Goal: Task Accomplishment & Management: Manage account settings

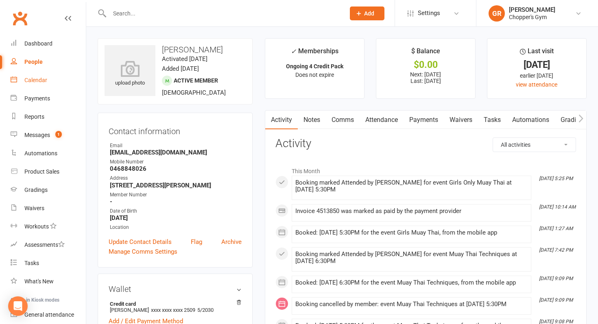
click at [40, 75] on link "Calendar" at bounding box center [48, 80] width 75 height 18
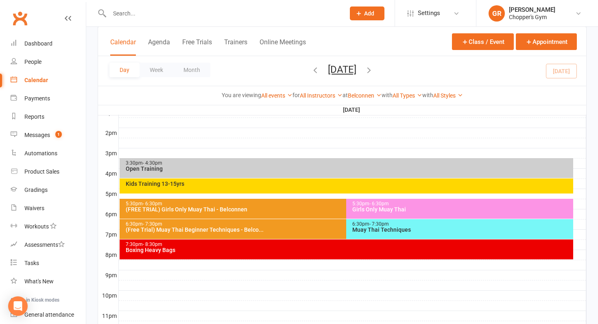
scroll to position [353, 0]
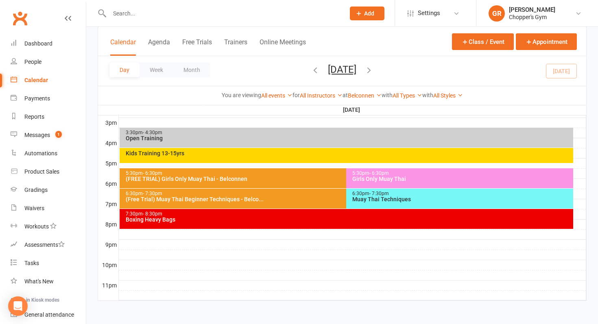
click at [234, 197] on div "(Free Trial) Muay Thai Beginner Techniques - Belco..." at bounding box center [344, 199] width 439 height 6
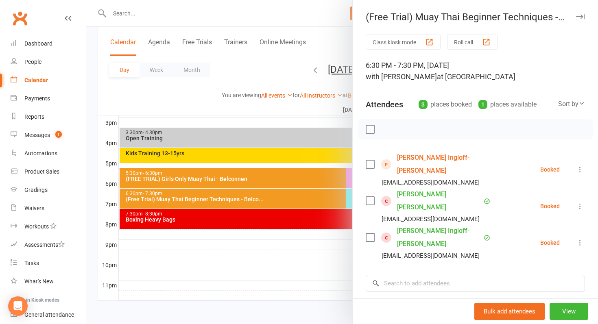
click at [583, 202] on icon at bounding box center [580, 206] width 8 height 8
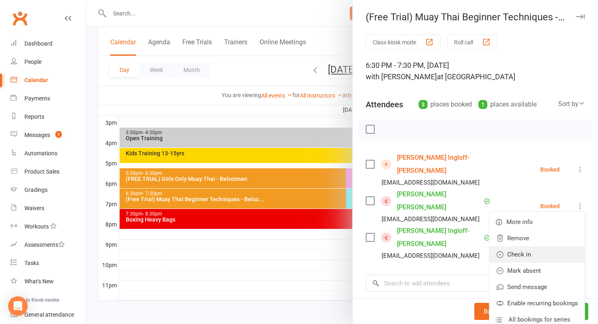
click at [533, 247] on link "Check in" at bounding box center [536, 255] width 95 height 16
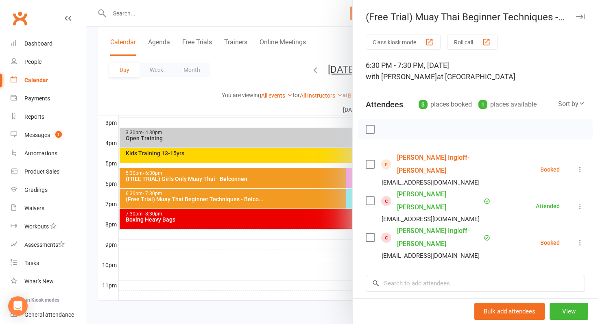
click at [581, 239] on icon at bounding box center [580, 243] width 8 height 8
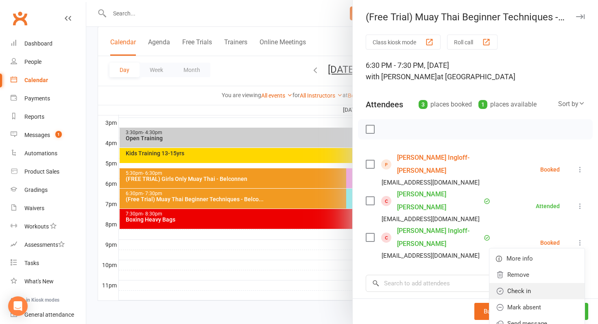
click at [541, 283] on link "Check in" at bounding box center [536, 291] width 95 height 16
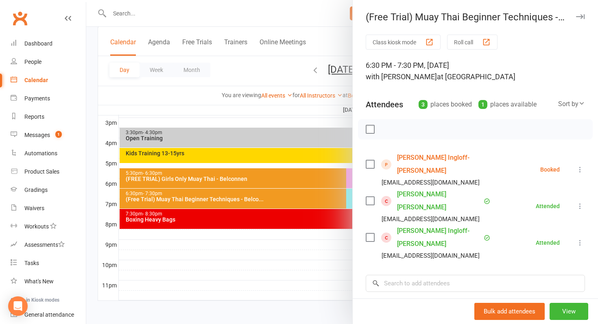
click at [88, 98] on div at bounding box center [342, 162] width 512 height 324
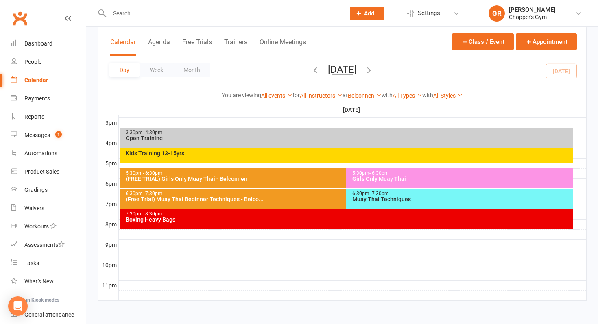
click at [296, 192] on div "6:30pm - 7:30pm" at bounding box center [344, 193] width 439 height 5
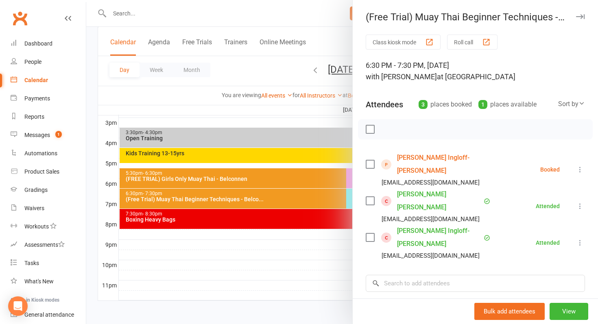
click at [507, 117] on div "Class kiosk mode Roll call 6:30 PM - 7:30 PM, Monday, October, 13, 2025 with Ni…" at bounding box center [475, 221] width 245 height 373
click at [338, 192] on div at bounding box center [342, 162] width 512 height 324
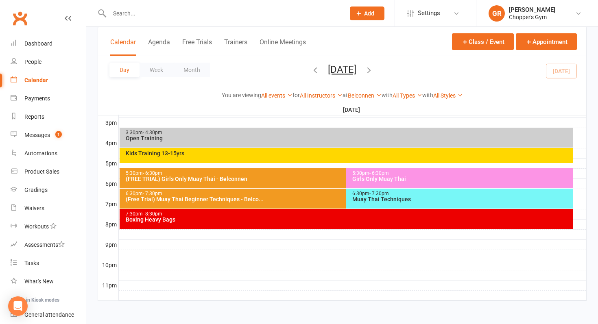
click at [380, 198] on div "Muay Thai Techniques" at bounding box center [462, 199] width 220 height 6
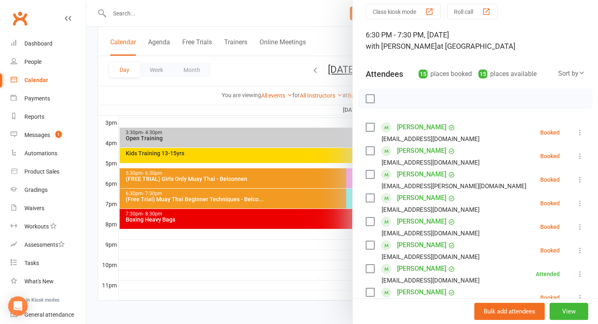
scroll to position [32, 0]
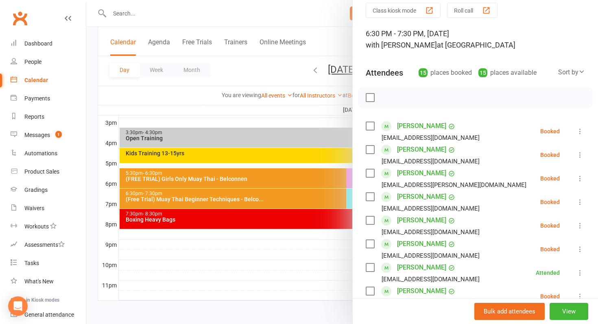
click at [315, 186] on div at bounding box center [342, 162] width 512 height 324
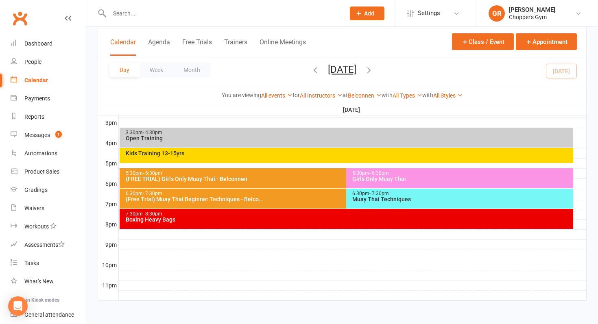
click at [312, 195] on div "6:30pm - 7:30pm" at bounding box center [344, 193] width 439 height 5
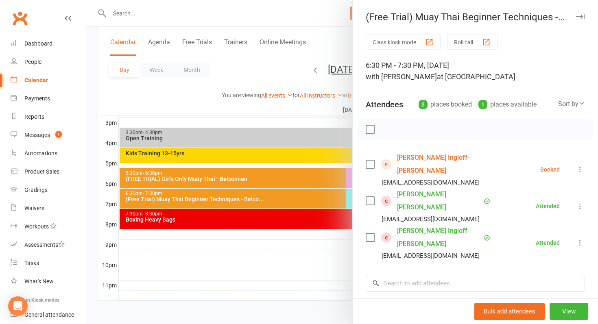
click at [321, 181] on div at bounding box center [342, 162] width 512 height 324
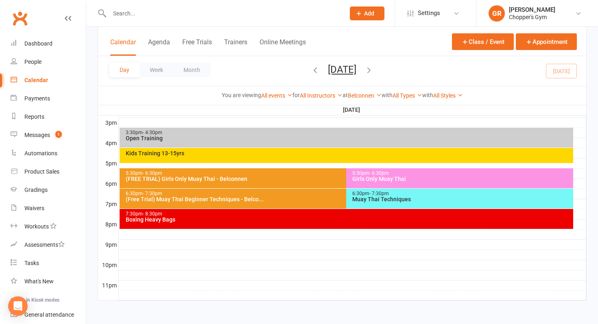
click at [311, 202] on div "(Free Trial) Muay Thai Beginner Techniques - Belco..." at bounding box center [344, 199] width 439 height 6
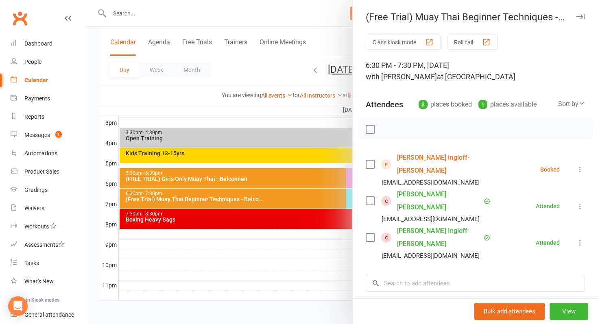
click at [319, 203] on div at bounding box center [342, 162] width 512 height 324
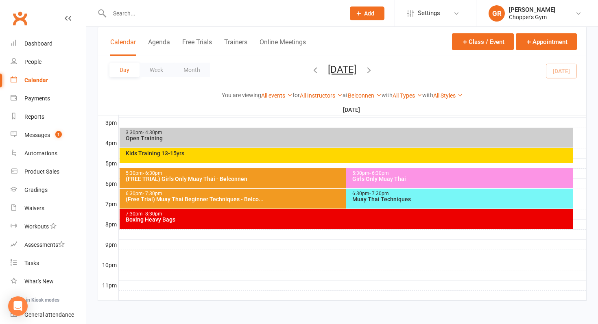
click at [369, 202] on div "Muay Thai Techniques" at bounding box center [462, 199] width 220 height 6
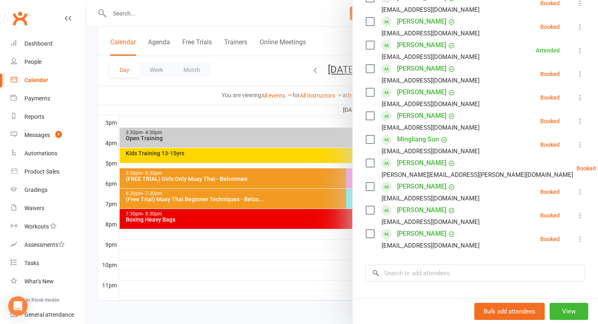
scroll to position [255, 0]
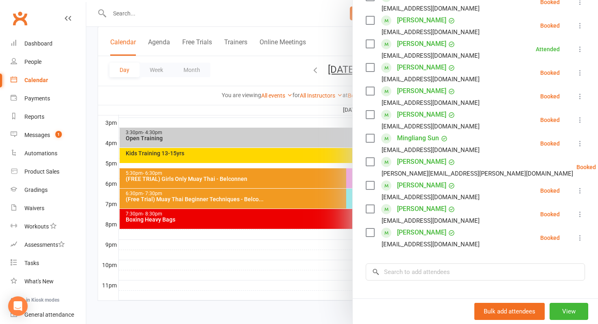
click at [581, 97] on icon at bounding box center [580, 96] width 8 height 8
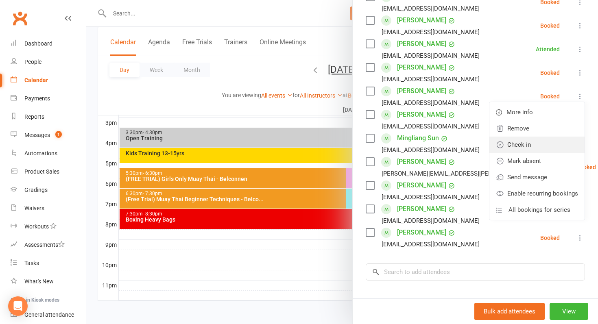
click at [538, 142] on link "Check in" at bounding box center [536, 145] width 95 height 16
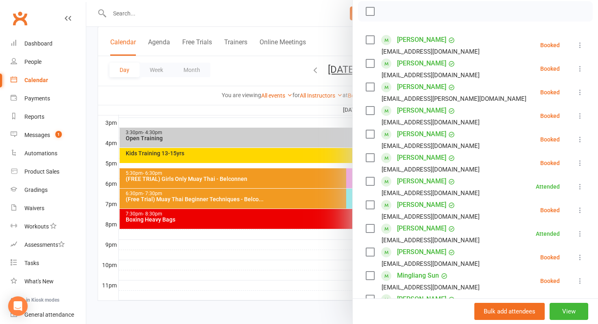
scroll to position [117, 0]
click at [581, 95] on icon at bounding box center [580, 93] width 8 height 8
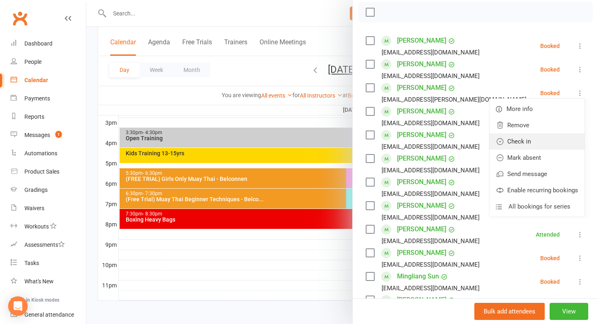
click at [554, 141] on link "Check in" at bounding box center [536, 141] width 95 height 16
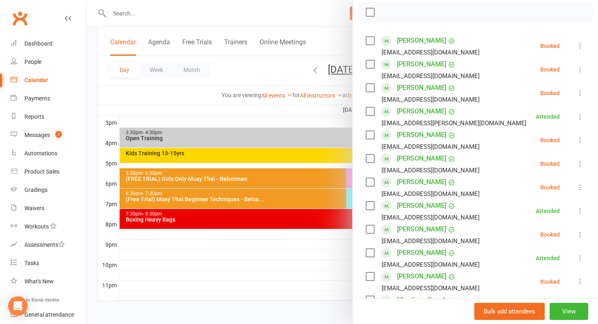
click at [579, 185] on icon at bounding box center [580, 187] width 8 height 8
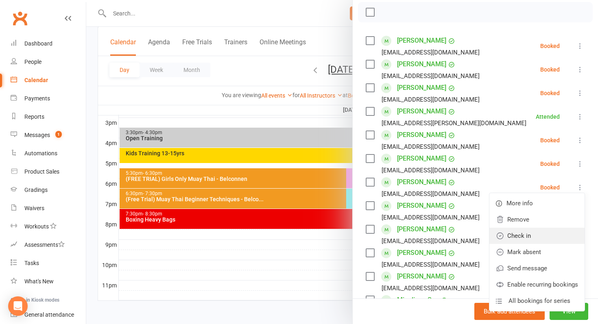
click at [550, 234] on link "Check in" at bounding box center [536, 236] width 95 height 16
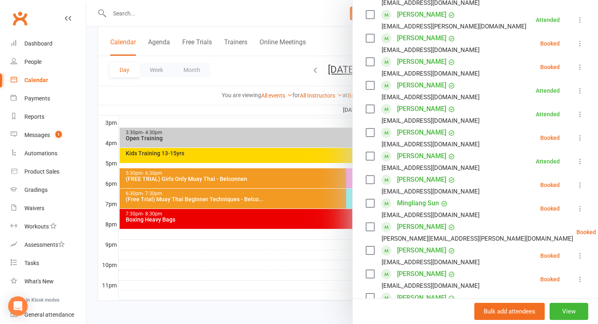
scroll to position [216, 0]
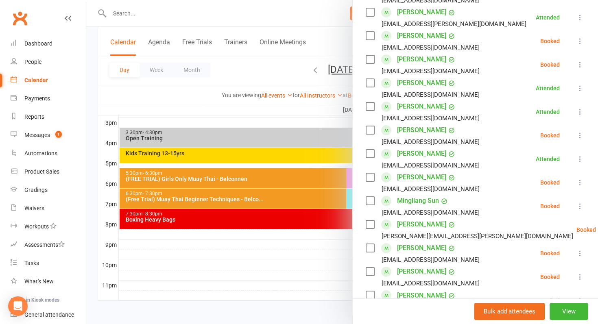
click at [579, 181] on icon at bounding box center [580, 183] width 8 height 8
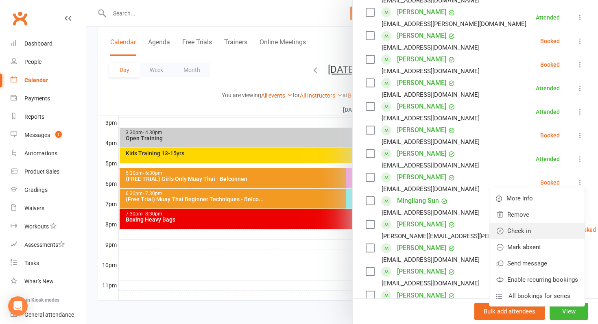
click at [559, 226] on link "Check in" at bounding box center [536, 231] width 95 height 16
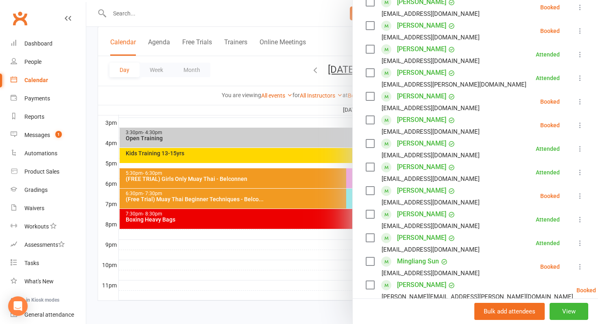
scroll to position [157, 0]
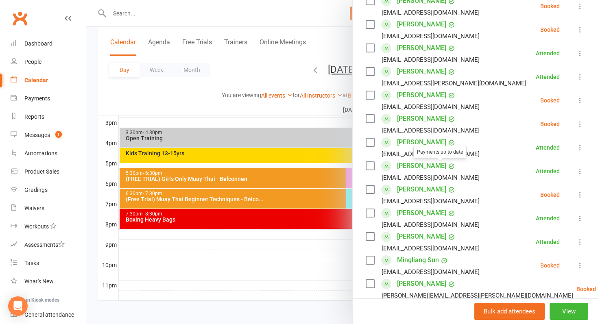
click at [428, 192] on link "[PERSON_NAME]" at bounding box center [421, 189] width 49 height 13
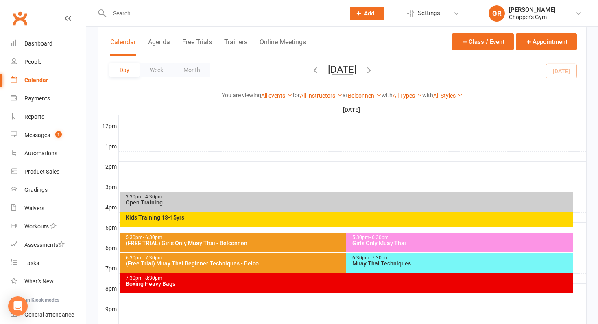
scroll to position [299, 0]
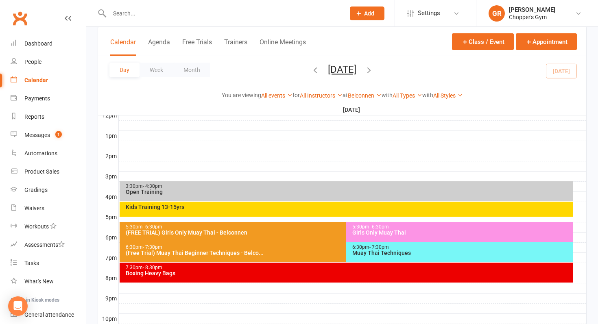
click at [376, 250] on div "Muay Thai Techniques" at bounding box center [462, 253] width 220 height 6
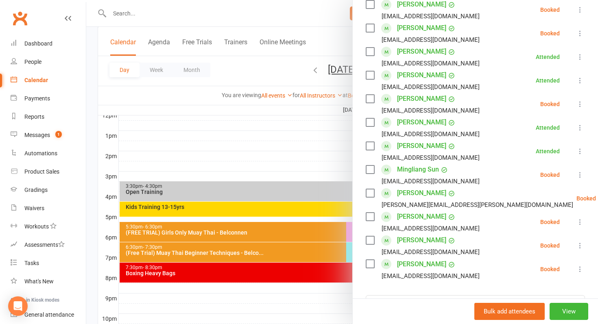
scroll to position [227, 0]
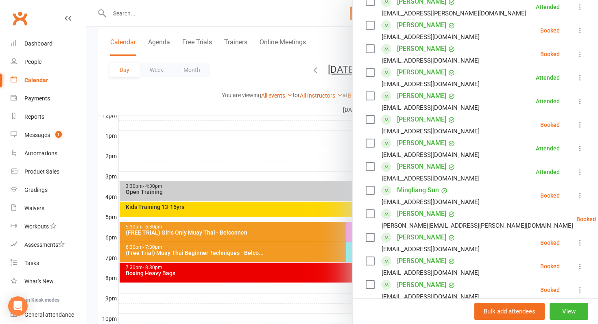
click at [580, 124] on icon at bounding box center [580, 125] width 8 height 8
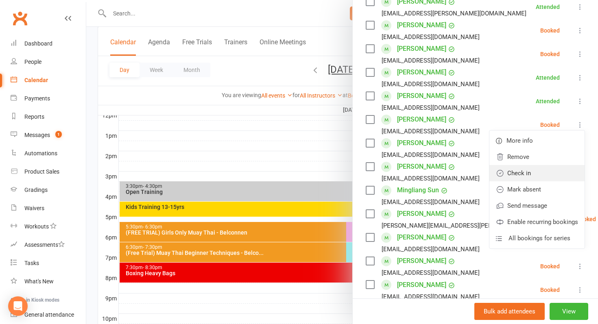
click at [541, 168] on link "Check in" at bounding box center [536, 173] width 95 height 16
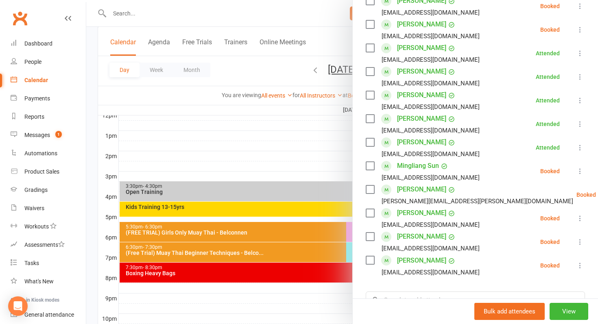
scroll to position [254, 0]
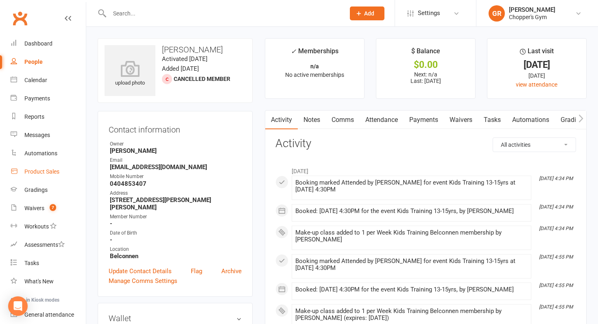
click at [47, 168] on div "Product Sales" at bounding box center [41, 171] width 35 height 7
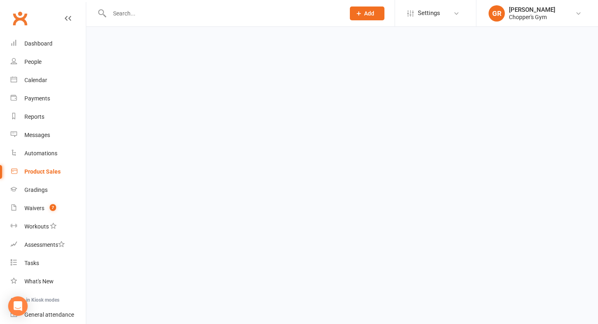
select select "100"
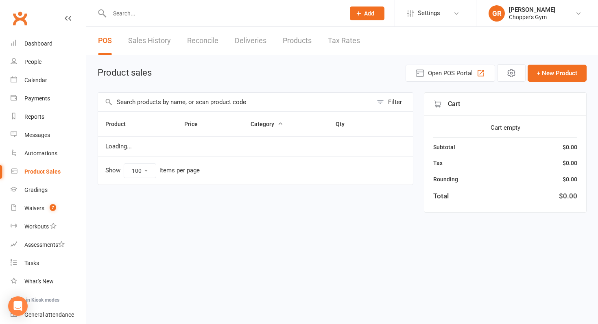
click at [175, 17] on input "text" at bounding box center [223, 13] width 232 height 11
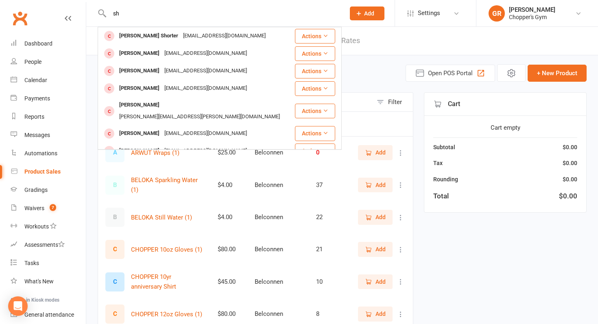
type input "s"
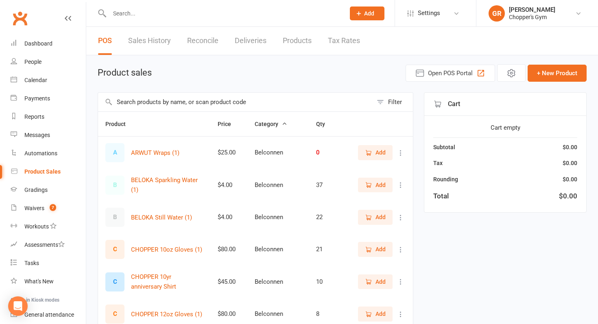
click at [149, 99] on input "text" at bounding box center [235, 102] width 275 height 19
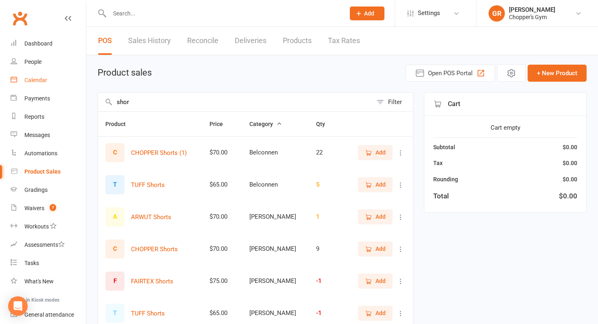
type input "shor"
click at [31, 83] on div "Calendar" at bounding box center [35, 80] width 23 height 7
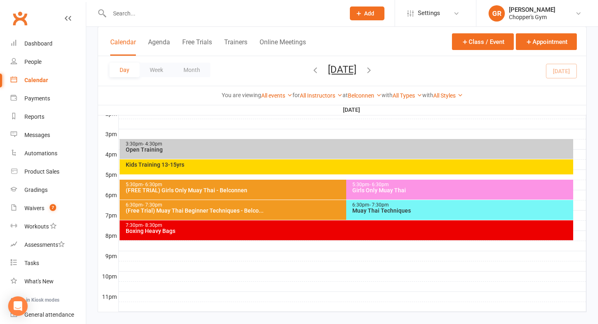
scroll to position [353, 0]
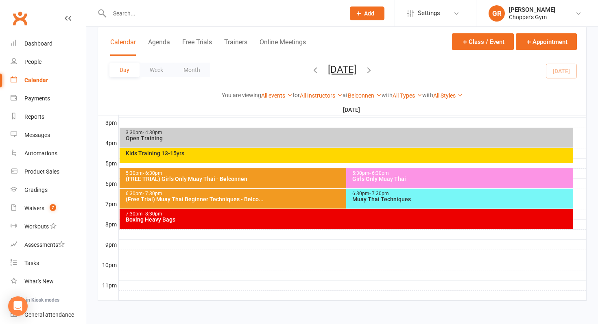
click at [370, 194] on span "- 7:30pm" at bounding box center [379, 194] width 20 height 6
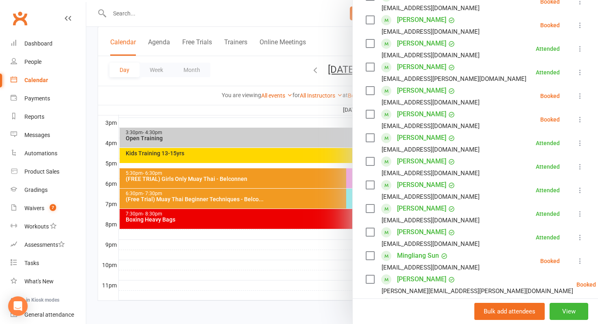
scroll to position [164, 0]
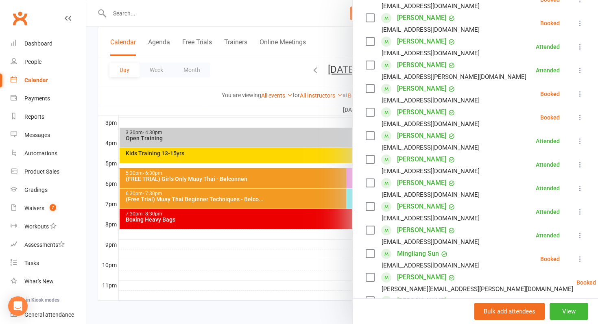
click at [581, 120] on icon at bounding box center [580, 117] width 8 height 8
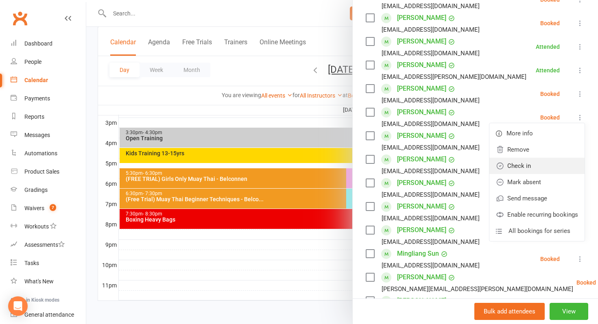
click at [545, 168] on link "Check in" at bounding box center [536, 166] width 95 height 16
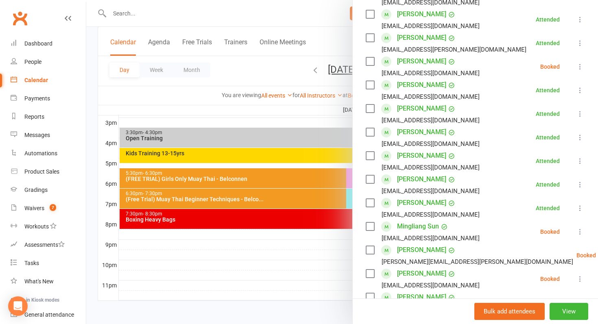
scroll to position [227, 0]
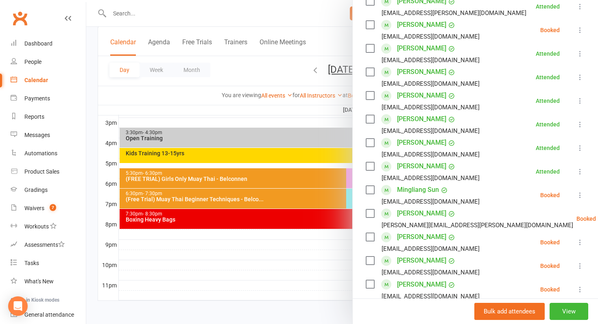
click at [580, 198] on icon at bounding box center [580, 195] width 8 height 8
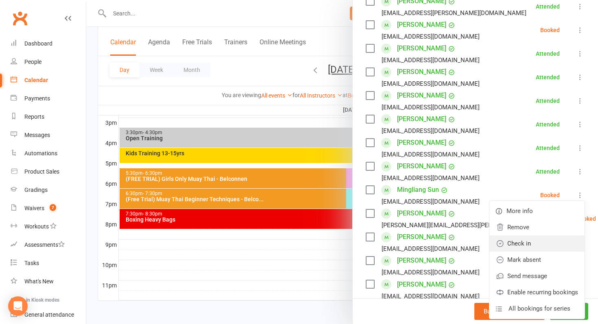
click at [562, 243] on link "Check in" at bounding box center [536, 244] width 95 height 16
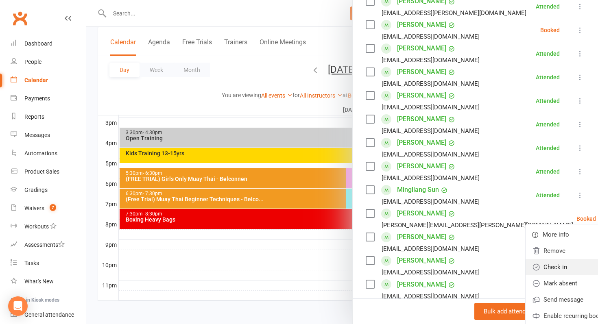
click at [554, 266] on link "Check in" at bounding box center [573, 267] width 95 height 16
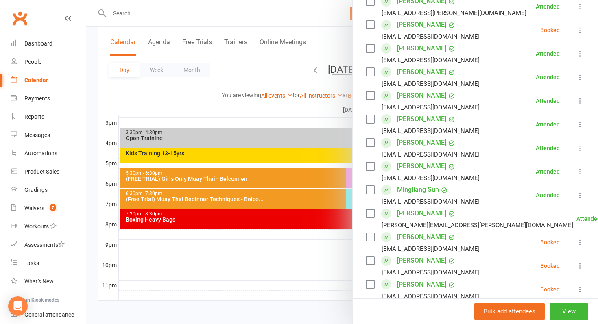
click at [217, 263] on div at bounding box center [342, 162] width 512 height 324
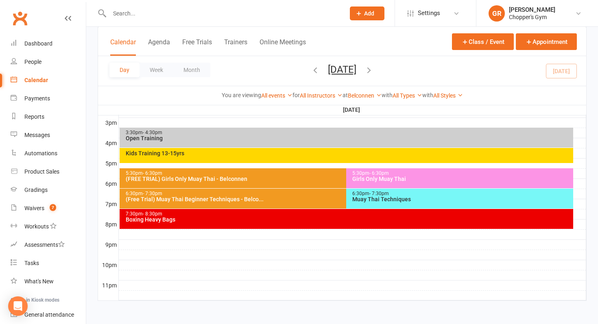
click at [420, 195] on div "6:30pm - 7:30pm" at bounding box center [462, 193] width 220 height 5
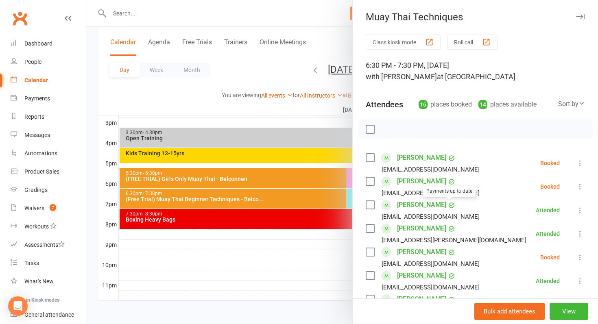
scroll to position [376, 0]
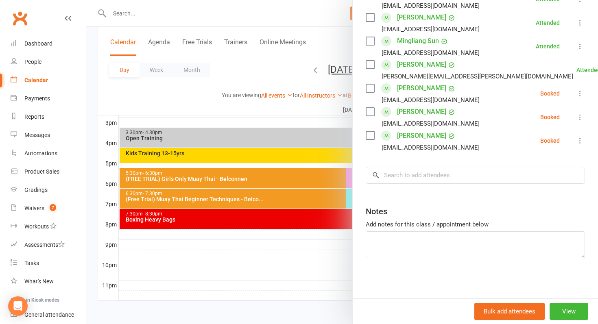
click at [274, 198] on div at bounding box center [342, 162] width 512 height 324
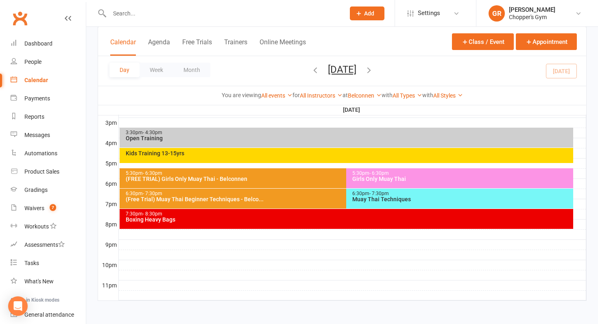
click at [274, 198] on div "(Free Trial) Muay Thai Beginner Techniques - Belco..." at bounding box center [344, 199] width 439 height 6
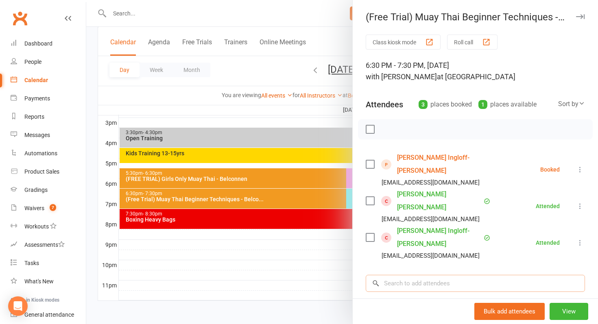
click at [439, 275] on input "search" at bounding box center [475, 283] width 219 height 17
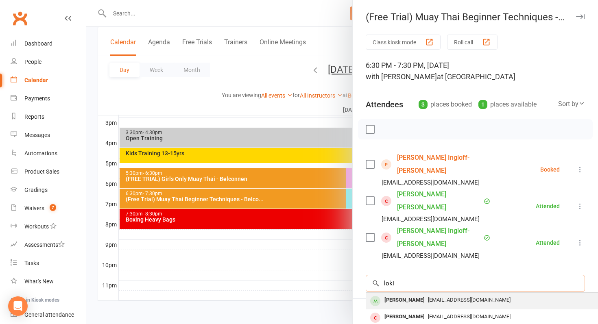
type input "loki"
click at [451, 297] on span "[EMAIL_ADDRESS][DOMAIN_NAME]" at bounding box center [469, 300] width 83 height 6
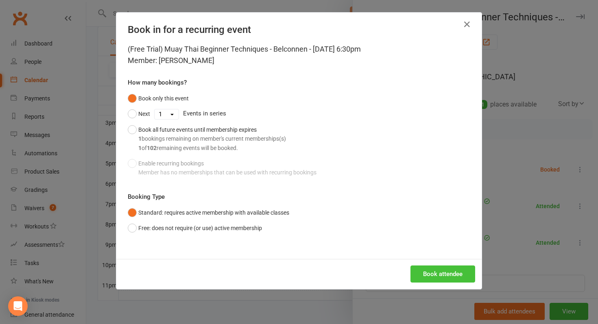
click at [447, 273] on button "Book attendee" at bounding box center [442, 274] width 65 height 17
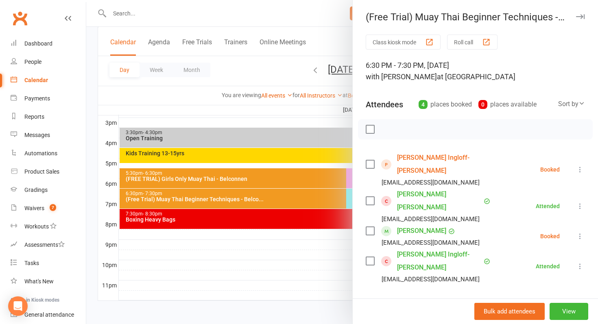
click at [581, 229] on li "[PERSON_NAME] [PERSON_NAME][EMAIL_ADDRESS][DOMAIN_NAME] Booked More info Remove…" at bounding box center [475, 237] width 219 height 24
click at [580, 232] on icon at bounding box center [580, 236] width 8 height 8
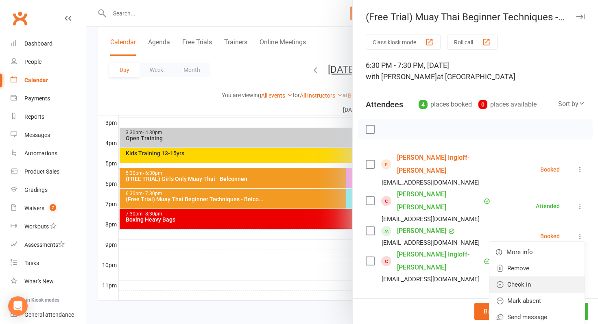
click at [557, 279] on link "Check in" at bounding box center [536, 285] width 95 height 16
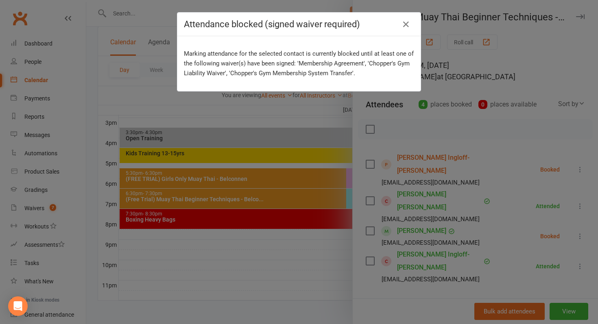
click at [405, 31] on div "Attendance blocked (signed waiver required)" at bounding box center [298, 25] width 243 height 24
click at [405, 28] on icon "button" at bounding box center [406, 25] width 10 height 10
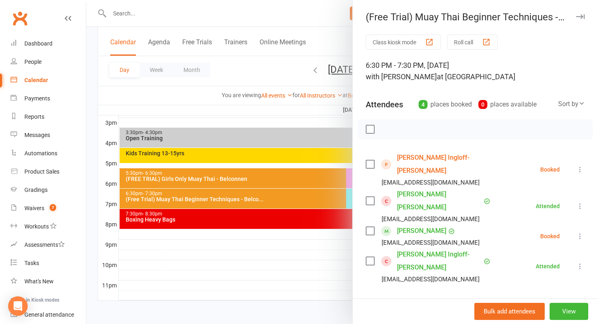
click at [296, 278] on div at bounding box center [342, 162] width 512 height 324
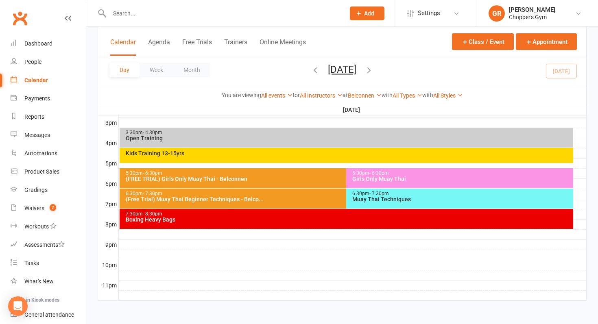
click at [257, 195] on div "6:30pm - 7:30pm" at bounding box center [344, 193] width 439 height 5
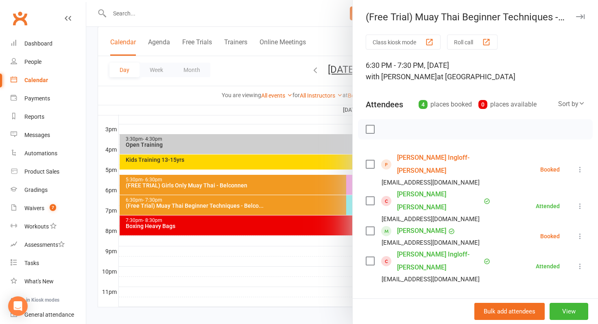
scroll to position [343, 0]
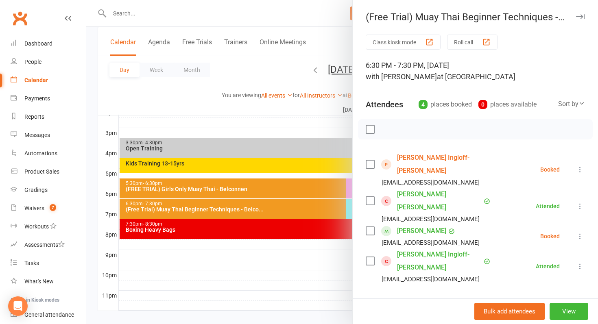
click at [561, 22] on div "(Free Trial) Muay Thai Beginner Techniques - Belco..." at bounding box center [475, 16] width 245 height 11
click at [317, 123] on div at bounding box center [342, 162] width 512 height 324
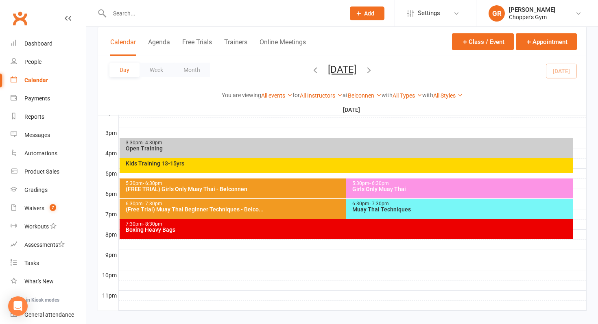
click at [277, 210] on div "(Free Trial) Muay Thai Beginner Techniques - Belco..." at bounding box center [344, 210] width 439 height 6
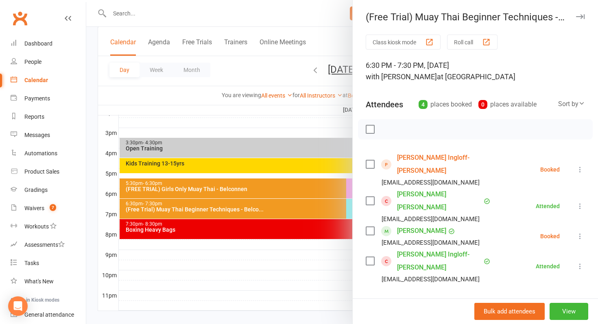
click at [259, 117] on div at bounding box center [342, 162] width 512 height 324
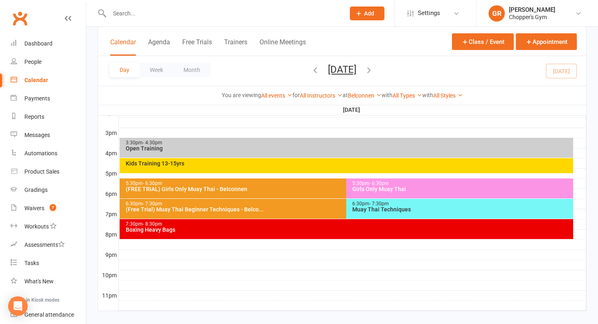
click at [240, 207] on div "(Free Trial) Muay Thai Beginner Techniques - Belco..." at bounding box center [344, 210] width 439 height 6
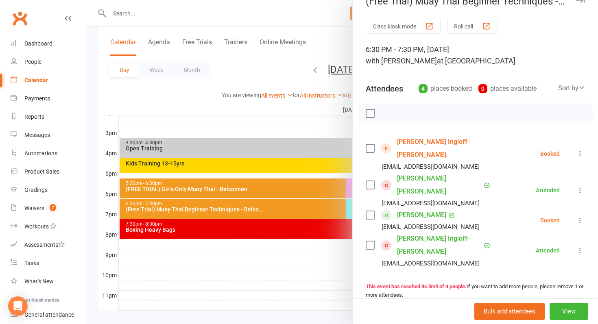
scroll to position [0, 0]
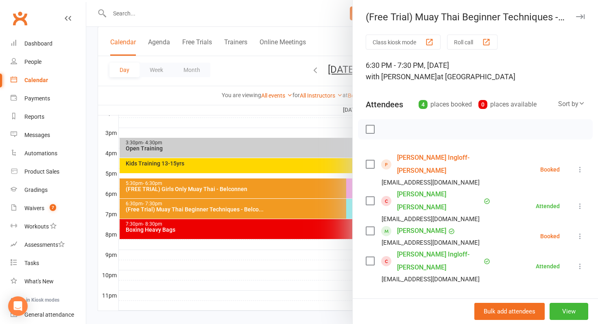
click at [529, 19] on div "(Free Trial) Muay Thai Beginner Techniques - Belco..." at bounding box center [475, 16] width 245 height 11
click at [561, 20] on div "(Free Trial) Muay Thai Beginner Techniques - Belco..." at bounding box center [475, 16] width 245 height 11
click at [286, 187] on div at bounding box center [342, 162] width 512 height 324
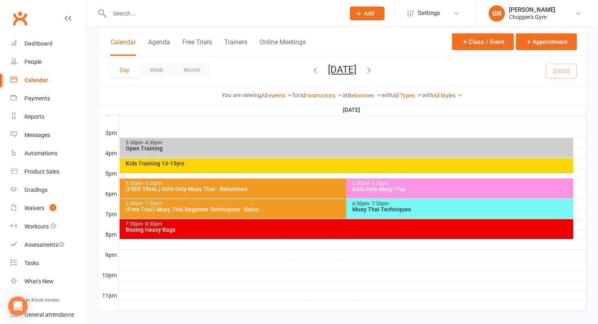
click at [286, 187] on div "(FREE TRIAL) Girls Only Muay Thai - Belconnen" at bounding box center [344, 189] width 439 height 6
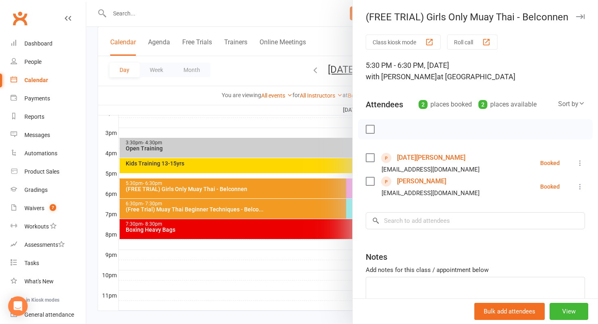
click at [580, 185] on icon at bounding box center [580, 187] width 8 height 8
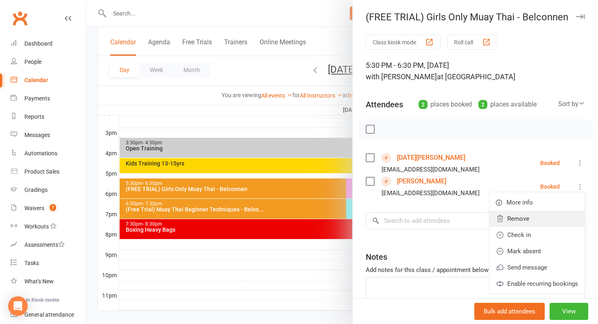
click at [562, 219] on link "Remove" at bounding box center [536, 219] width 95 height 16
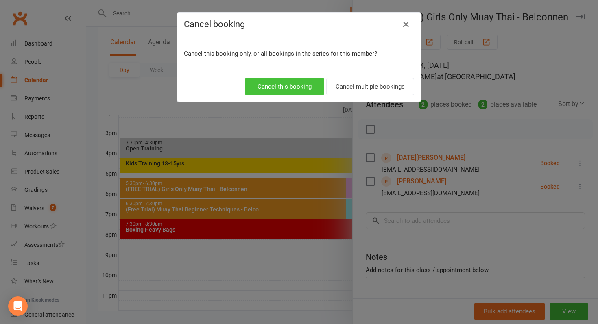
click at [302, 91] on button "Cancel this booking" at bounding box center [284, 86] width 79 height 17
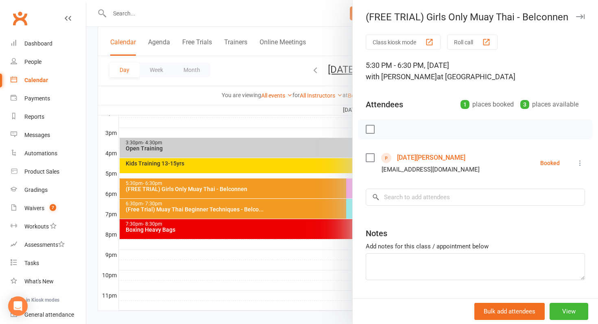
click at [577, 161] on icon at bounding box center [580, 163] width 8 height 8
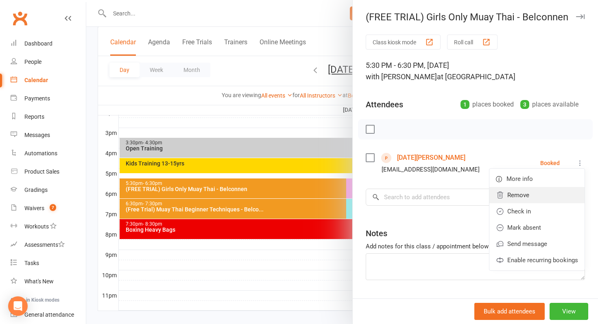
click at [528, 201] on link "Remove" at bounding box center [536, 195] width 95 height 16
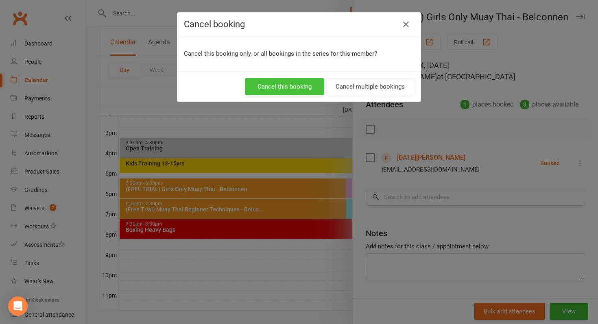
click at [300, 87] on button "Cancel this booking" at bounding box center [284, 86] width 79 height 17
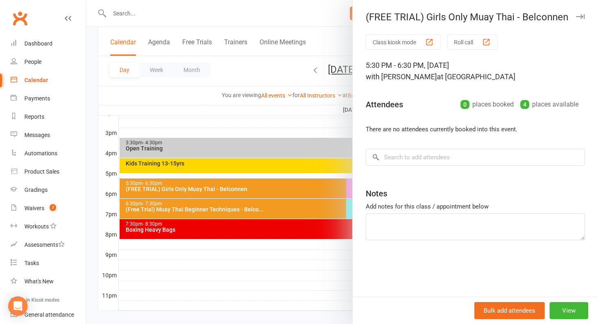
click at [305, 211] on div at bounding box center [342, 162] width 512 height 324
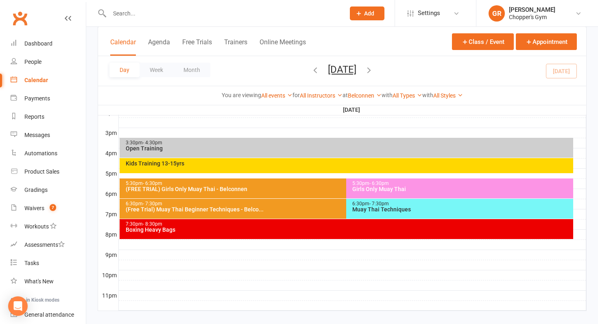
click at [305, 211] on div "(Free Trial) Muay Thai Beginner Techniques - Belco..." at bounding box center [344, 210] width 439 height 6
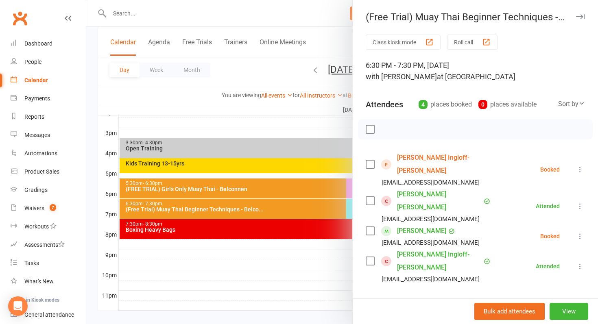
click at [561, 20] on div "(Free Trial) Muay Thai Beginner Techniques - Belco..." at bounding box center [475, 16] width 245 height 11
click at [580, 15] on icon "button" at bounding box center [580, 16] width 9 height 5
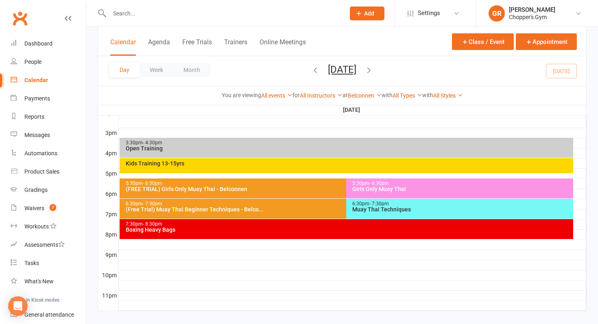
click at [332, 207] on div "(Free Trial) Muay Thai Beginner Techniques - Belco..." at bounding box center [344, 210] width 439 height 6
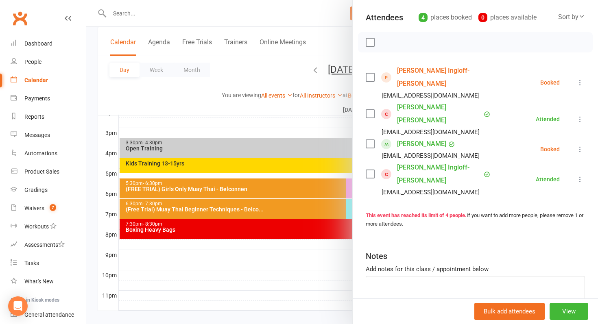
scroll to position [106, 0]
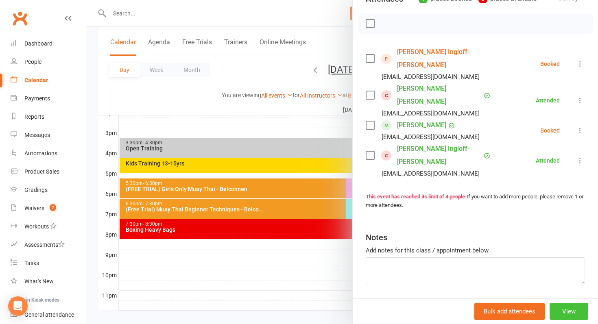
click at [576, 314] on button "View" at bounding box center [569, 311] width 39 height 17
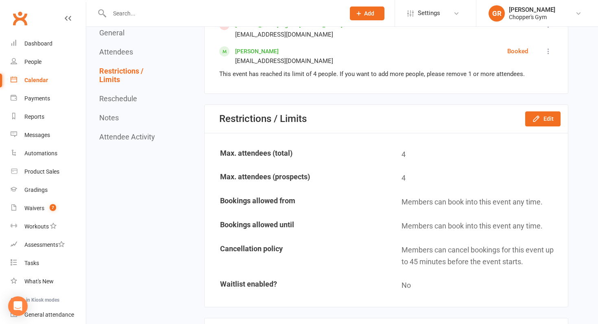
scroll to position [607, 0]
click at [552, 113] on button "Edit" at bounding box center [542, 118] width 35 height 15
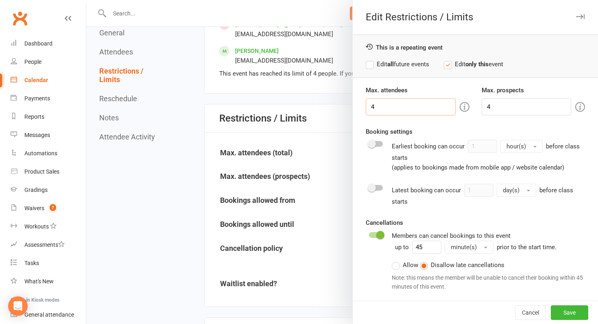
click at [392, 107] on input "4" at bounding box center [410, 106] width 89 height 17
type input "6"
click at [508, 105] on input "4" at bounding box center [526, 106] width 89 height 17
type input "5"
click at [400, 108] on input "6" at bounding box center [410, 106] width 89 height 17
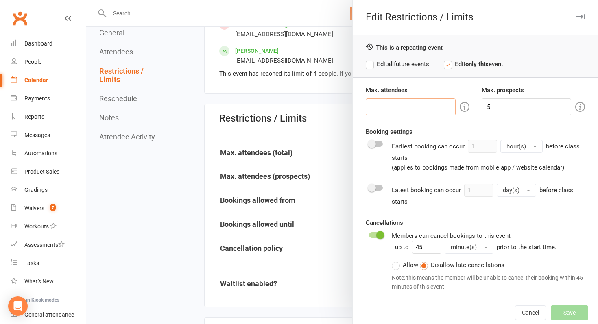
type input "5"
type input "6"
click at [499, 108] on input "5" at bounding box center [526, 106] width 89 height 17
type input "6"
click at [566, 319] on button "Save" at bounding box center [569, 312] width 37 height 15
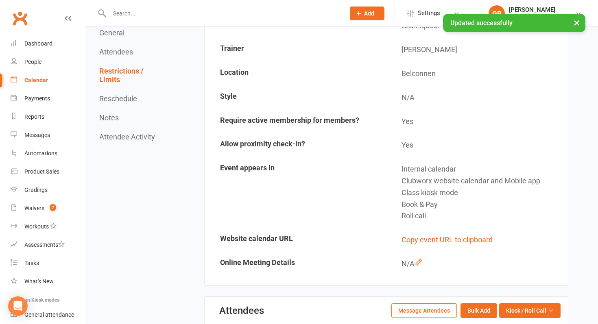
scroll to position [0, 0]
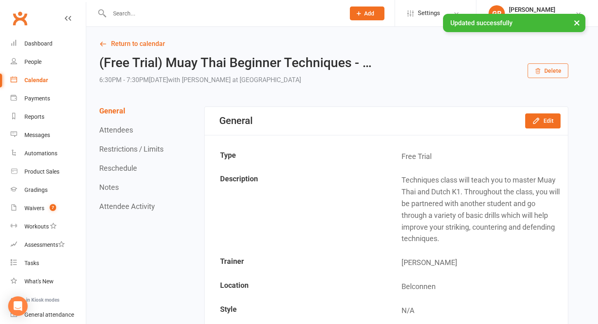
click at [40, 79] on div "Calendar" at bounding box center [36, 80] width 24 height 7
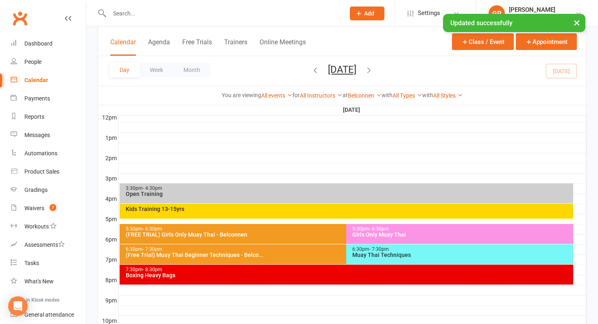
scroll to position [353, 0]
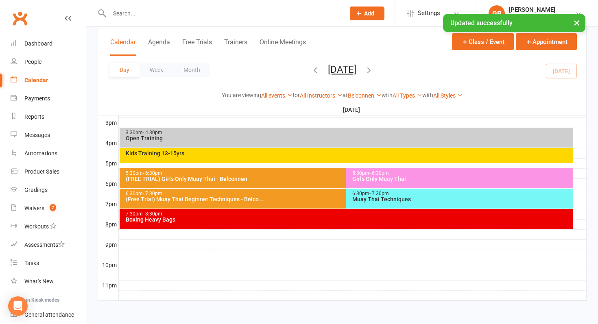
click at [278, 200] on div "(Free Trial) Muay Thai Beginner Techniques - Belco..." at bounding box center [344, 199] width 439 height 6
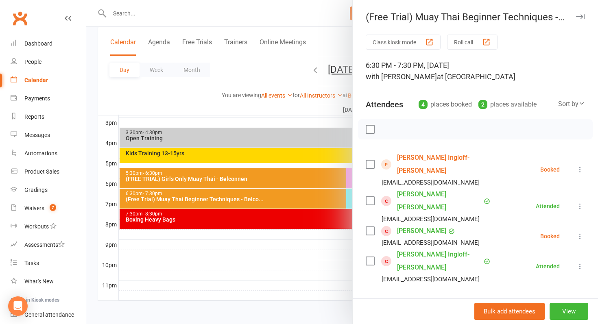
click at [405, 299] on input "search" at bounding box center [475, 307] width 219 height 17
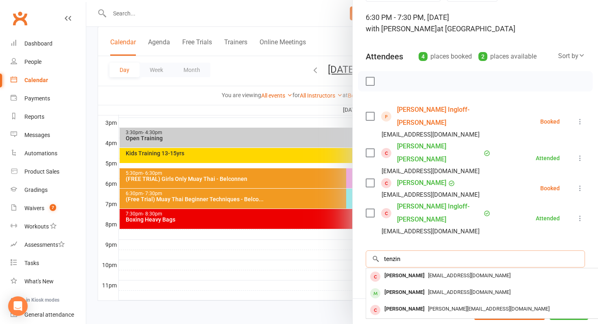
scroll to position [51, 0]
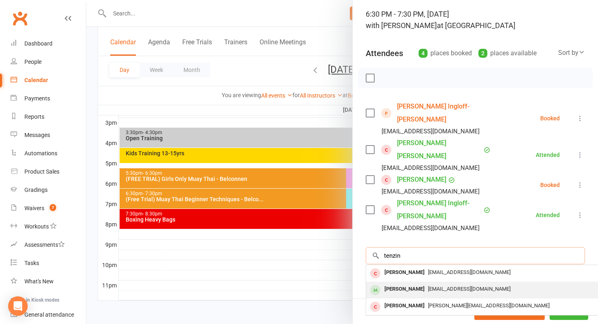
type input "tenzin"
click at [412, 284] on div "[PERSON_NAME]" at bounding box center [404, 290] width 47 height 12
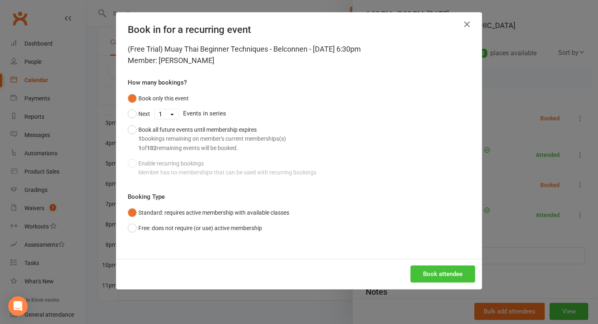
click at [459, 273] on button "Book attendee" at bounding box center [442, 274] width 65 height 17
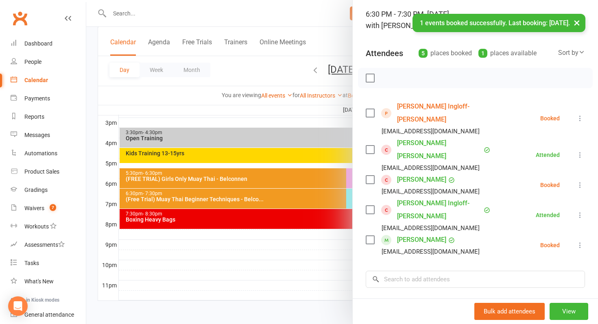
click at [577, 241] on icon at bounding box center [580, 245] width 8 height 8
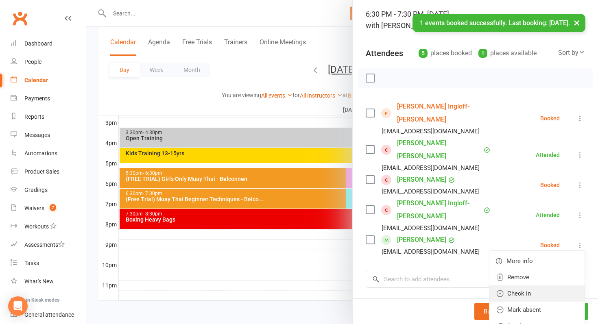
click at [542, 286] on link "Check in" at bounding box center [536, 294] width 95 height 16
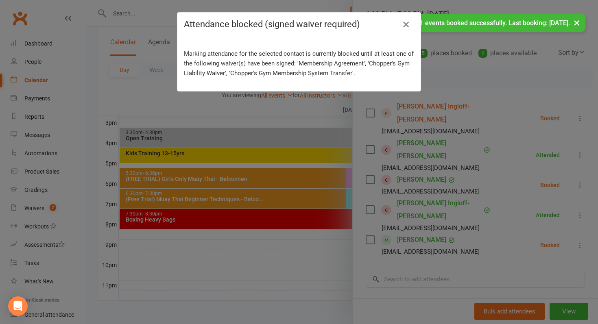
click at [406, 23] on icon "button" at bounding box center [406, 25] width 10 height 10
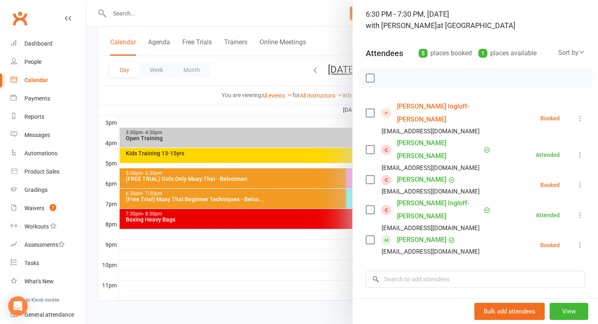
click at [131, 9] on div at bounding box center [342, 162] width 512 height 324
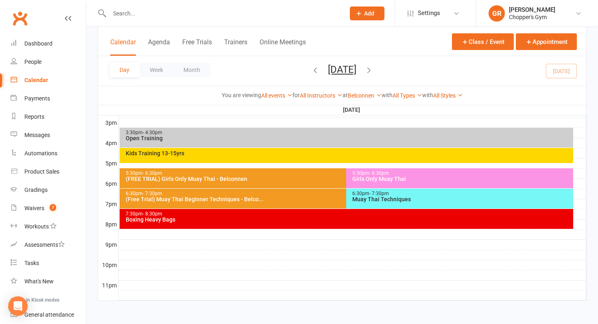
click at [127, 13] on input "text" at bounding box center [223, 13] width 232 height 11
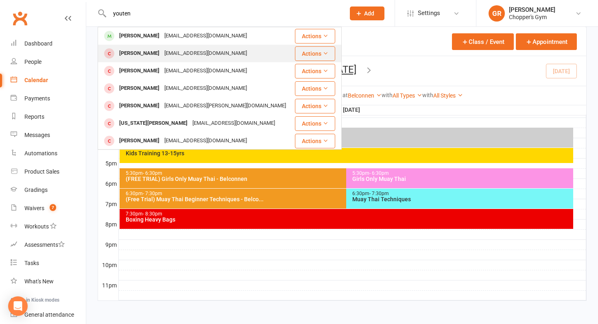
type input "youten"
click at [147, 52] on div "[PERSON_NAME]" at bounding box center [139, 54] width 45 height 12
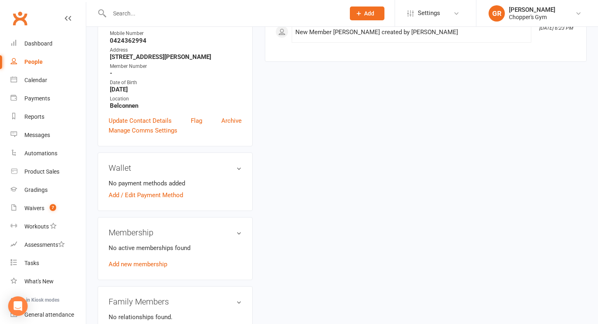
scroll to position [194, 0]
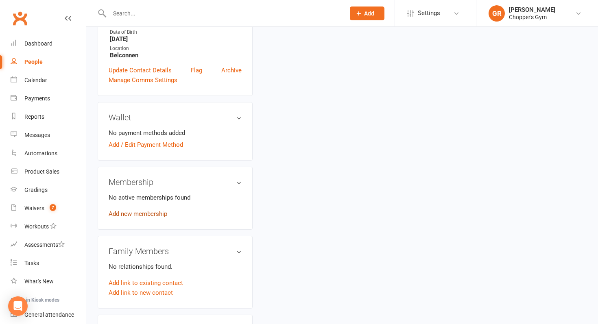
click at [149, 212] on link "Add new membership" at bounding box center [138, 213] width 59 height 7
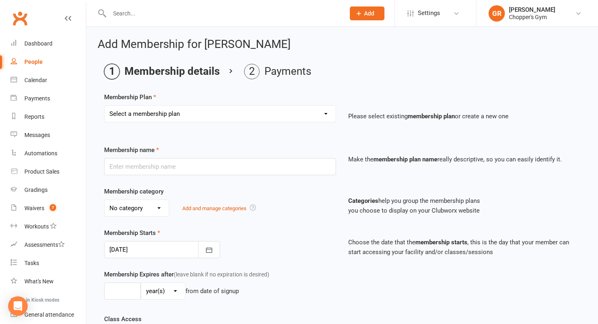
click at [260, 112] on select "Select a membership plan Create new Membership Plan Staff Membership Ongoing Un…" at bounding box center [220, 114] width 231 height 16
select select "3"
click at [105, 106] on select "Select a membership plan Create new Membership Plan Staff Membership Ongoing Un…" at bounding box center [220, 114] width 231 height 16
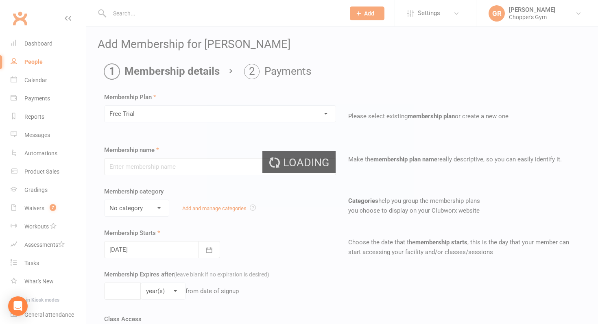
type input "Free Trial"
select select "0"
type input "0"
type input "1"
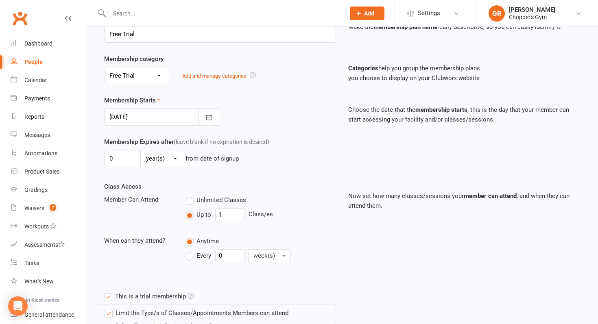
scroll to position [368, 0]
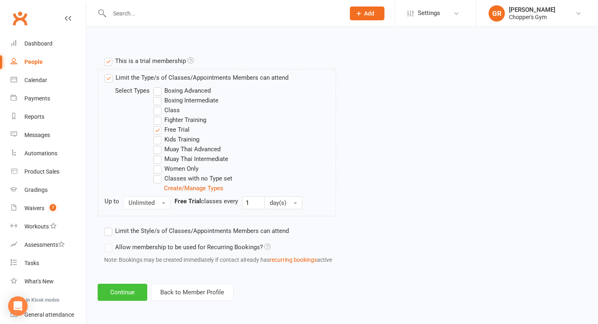
click at [111, 290] on button "Continue" at bounding box center [123, 292] width 50 height 17
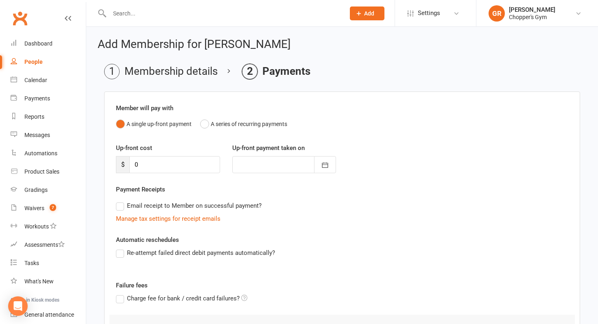
scroll to position [86, 0]
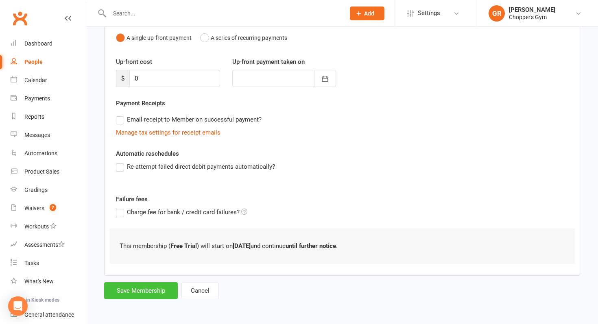
click at [159, 290] on button "Save Membership" at bounding box center [141, 290] width 74 height 17
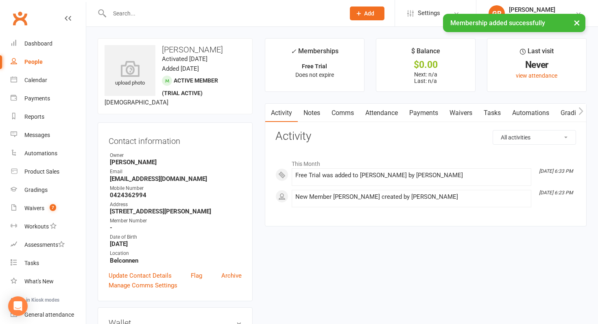
drag, startPoint x: 160, startPoint y: 46, endPoint x: 222, endPoint y: 51, distance: 62.5
click at [222, 51] on h3 "[PERSON_NAME]" at bounding box center [175, 49] width 141 height 9
copy h3 "[PERSON_NAME]"
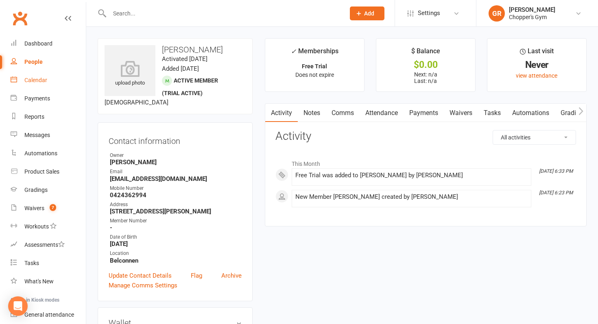
click at [54, 79] on link "Calendar" at bounding box center [48, 80] width 75 height 18
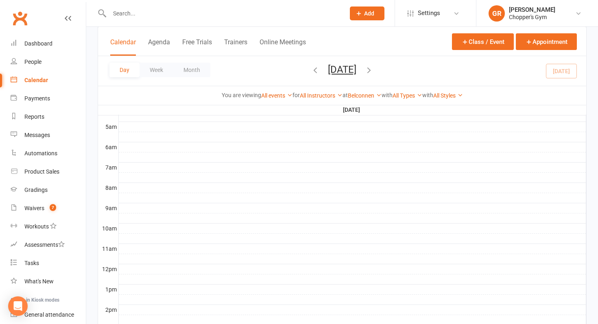
scroll to position [353, 0]
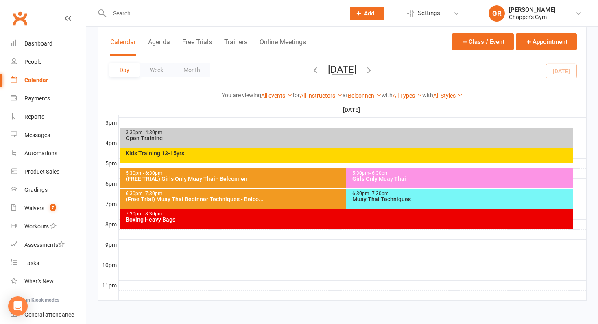
click at [467, 204] on div "6:30pm - 7:30pm Muay Thai Techniques" at bounding box center [459, 199] width 227 height 20
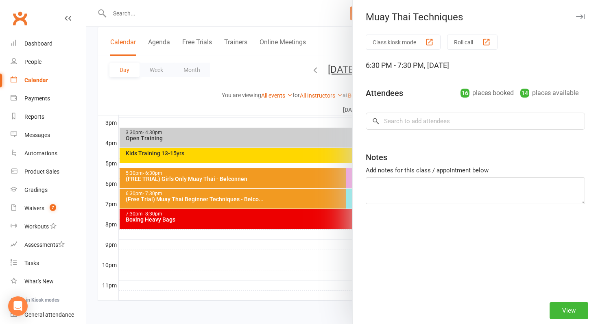
click at [300, 211] on div at bounding box center [342, 162] width 512 height 324
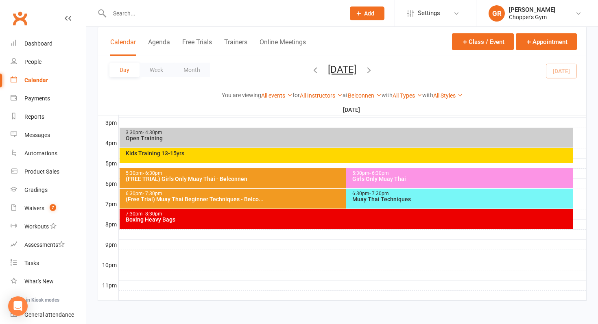
click at [304, 199] on div "(Free Trial) Muay Thai Beginner Techniques - Belco..." at bounding box center [344, 199] width 439 height 6
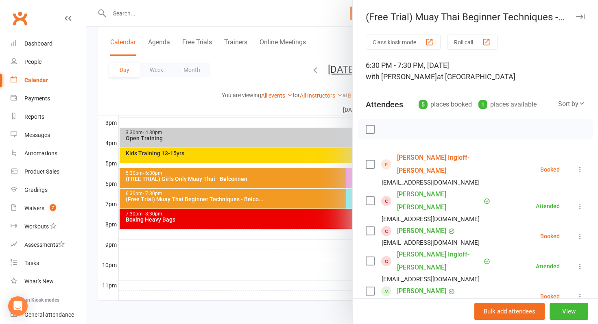
scroll to position [130, 0]
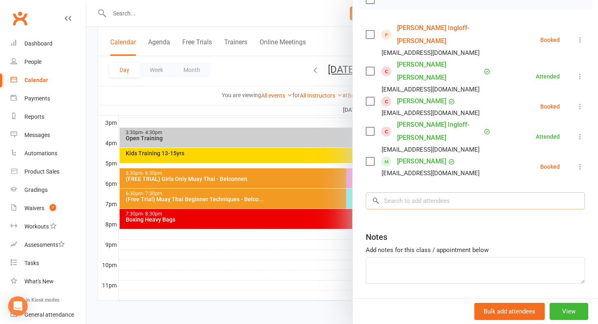
click at [469, 192] on input "search" at bounding box center [475, 200] width 219 height 17
paste input "[PERSON_NAME]"
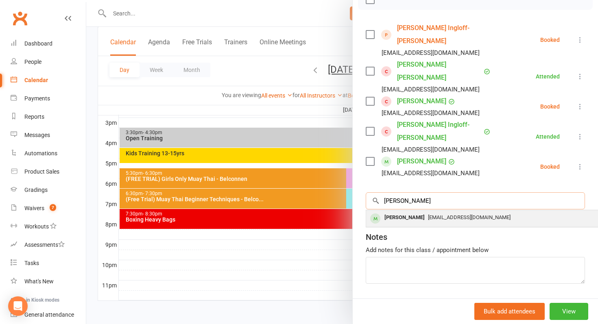
type input "[PERSON_NAME]"
click at [458, 212] on div "[EMAIL_ADDRESS][DOMAIN_NAME]" at bounding box center [487, 218] width 237 height 12
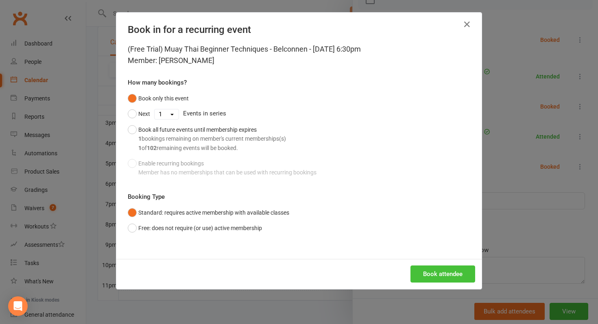
click at [441, 275] on button "Book attendee" at bounding box center [442, 274] width 65 height 17
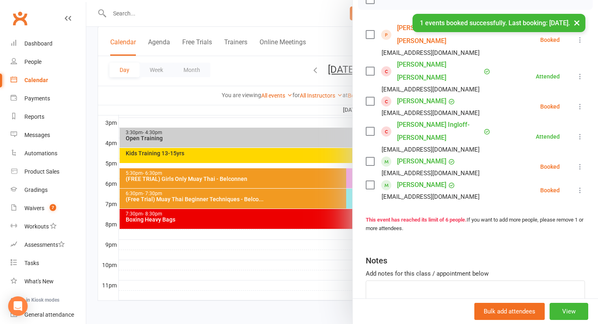
click at [277, 273] on div at bounding box center [342, 162] width 512 height 324
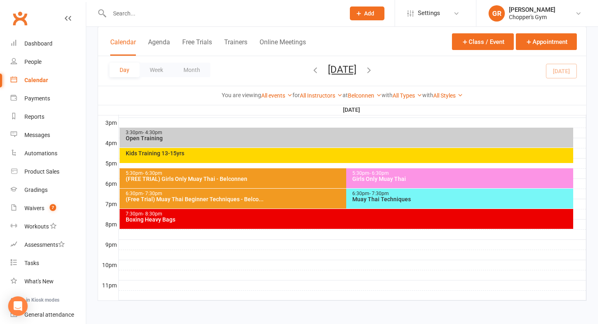
click at [294, 204] on div "6:30pm - 7:30pm (Free Trial) Muay Thai Beginner Techniques - Belco..." at bounding box center [343, 199] width 446 height 20
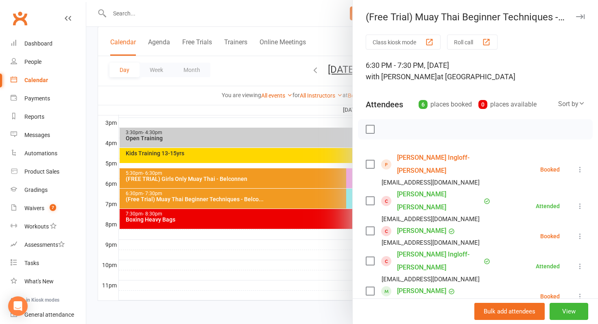
click at [294, 204] on div at bounding box center [342, 162] width 512 height 324
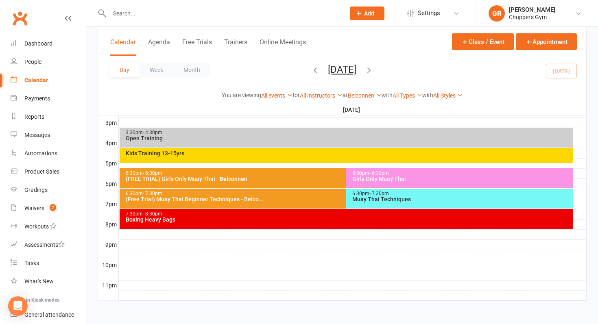
click at [381, 195] on span "- 7:30pm" at bounding box center [379, 194] width 20 height 6
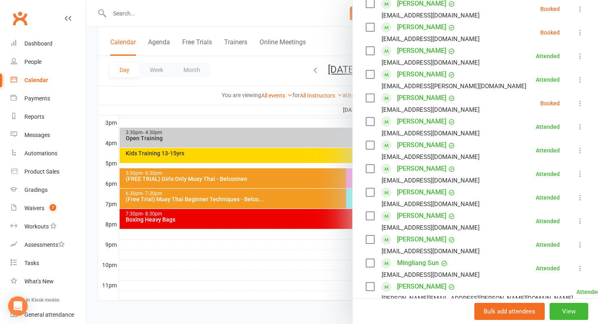
scroll to position [150, 0]
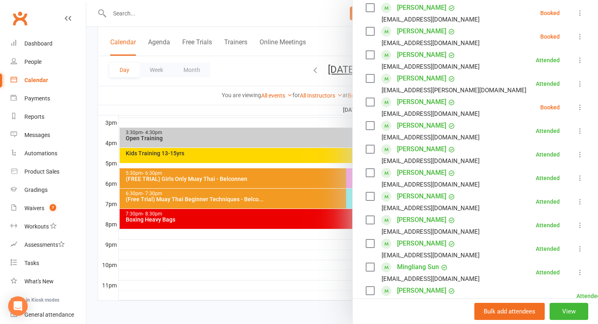
click at [578, 37] on icon at bounding box center [580, 37] width 8 height 8
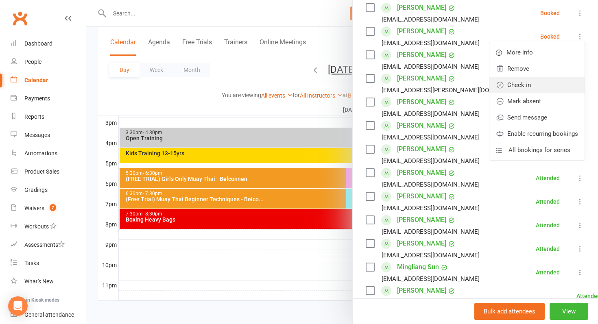
click at [559, 84] on link "Check in" at bounding box center [536, 85] width 95 height 16
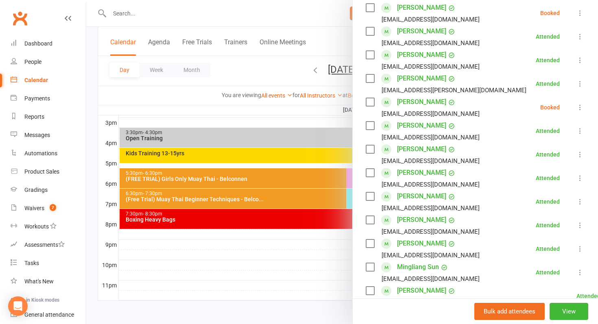
scroll to position [376, 0]
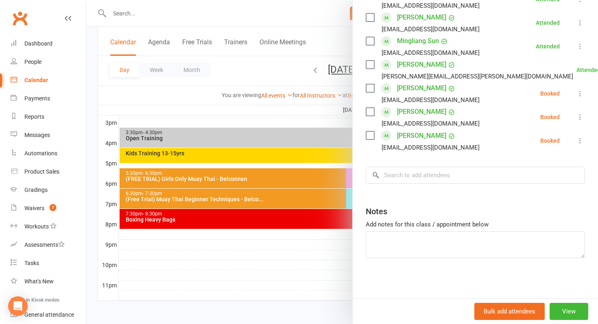
click at [578, 118] on icon at bounding box center [580, 117] width 8 height 8
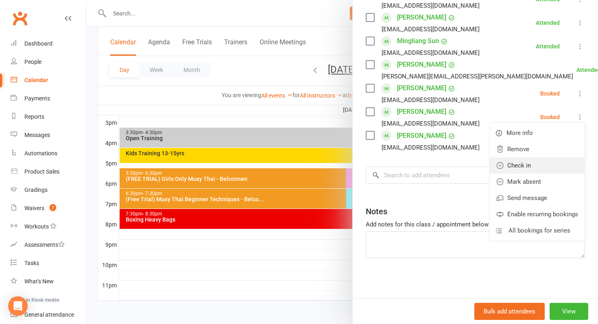
click at [554, 164] on link "Check in" at bounding box center [536, 165] width 95 height 16
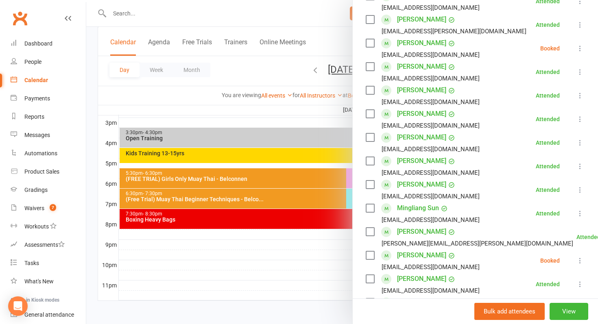
scroll to position [194, 0]
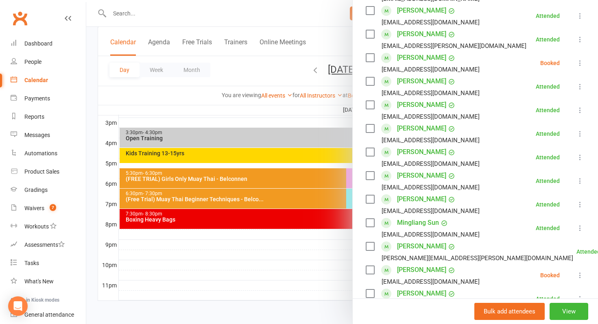
click at [578, 57] on li "[PERSON_NAME] [EMAIL_ADDRESS][DOMAIN_NAME] Booked More info Remove Check in Mar…" at bounding box center [475, 63] width 219 height 24
click at [579, 59] on icon at bounding box center [580, 63] width 8 height 8
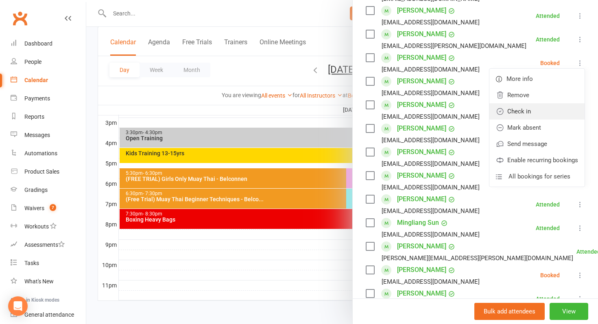
click at [571, 103] on link "Check in" at bounding box center [536, 111] width 95 height 16
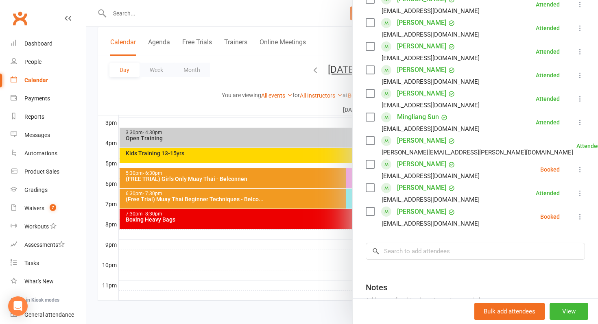
scroll to position [301, 0]
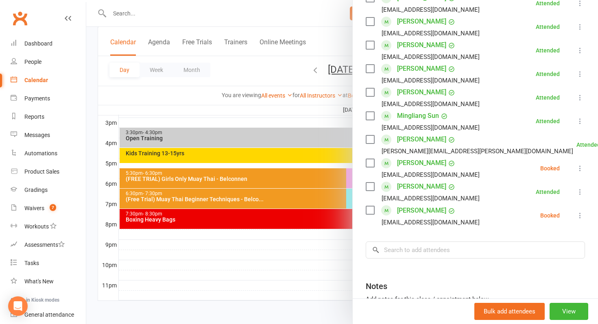
click at [581, 171] on icon at bounding box center [580, 168] width 8 height 8
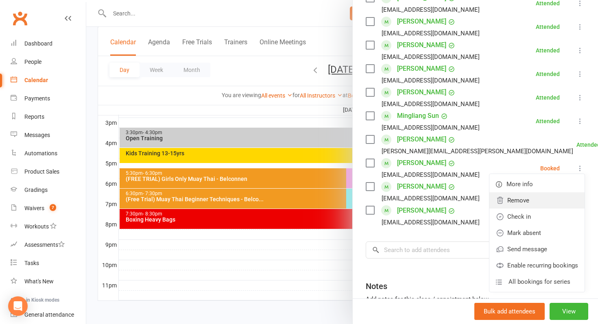
click at [569, 200] on link "Remove" at bounding box center [536, 200] width 95 height 16
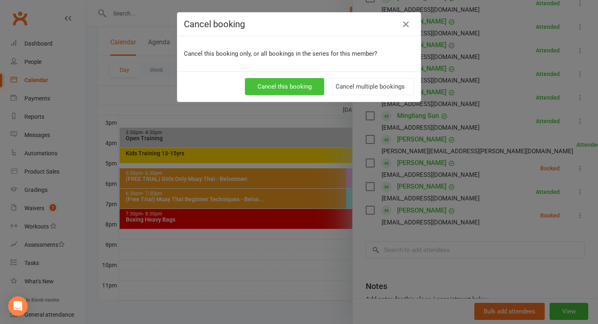
click at [303, 83] on button "Cancel this booking" at bounding box center [284, 86] width 79 height 17
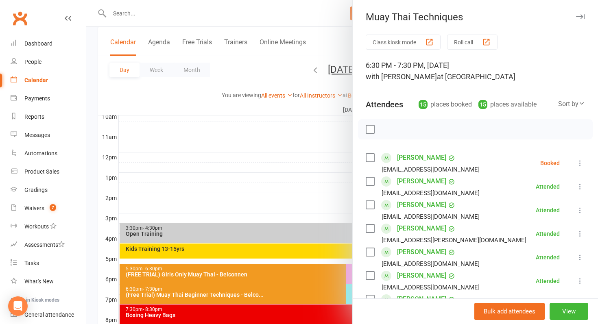
scroll to position [258, 0]
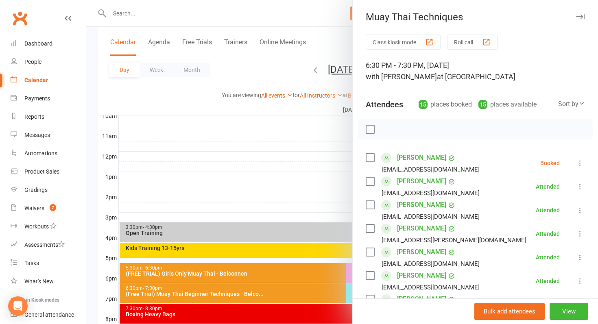
click at [578, 166] on icon at bounding box center [580, 163] width 8 height 8
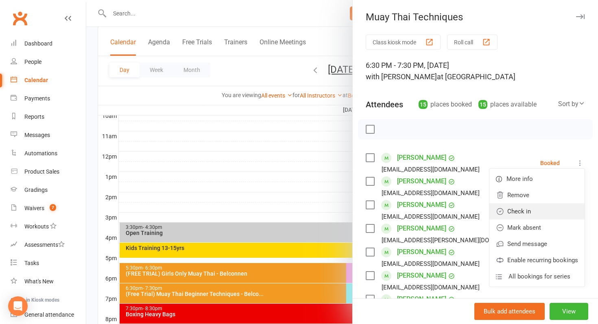
click at [550, 212] on link "Check in" at bounding box center [536, 211] width 95 height 16
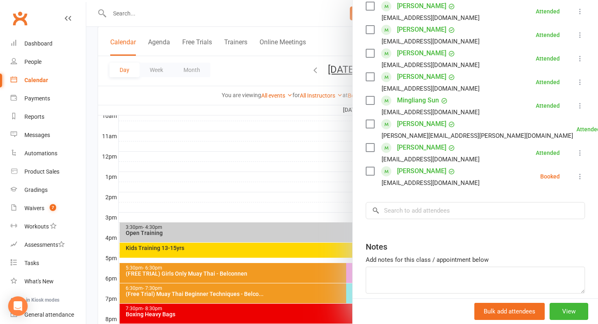
scroll to position [353, 0]
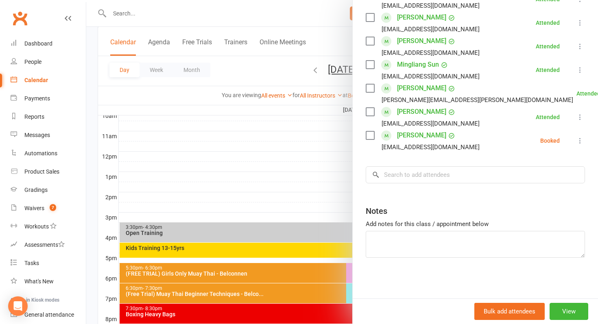
click at [434, 134] on link "[PERSON_NAME]" at bounding box center [421, 135] width 49 height 13
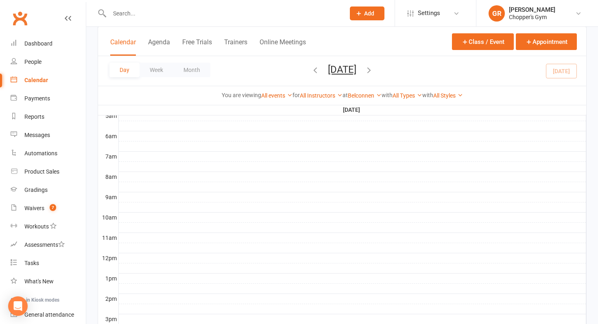
scroll to position [353, 0]
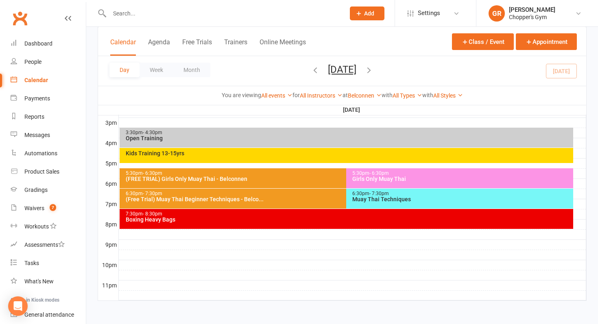
click at [511, 189] on div "6:30pm - 7:30pm Muay Thai Techniques" at bounding box center [459, 199] width 227 height 20
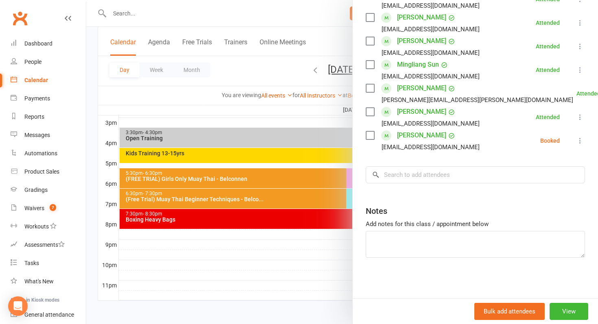
click at [579, 146] on li "[PERSON_NAME] [EMAIL_ADDRESS][DOMAIN_NAME] Booked More info Remove Check in Mar…" at bounding box center [475, 141] width 219 height 24
click at [585, 137] on button at bounding box center [580, 141] width 10 height 10
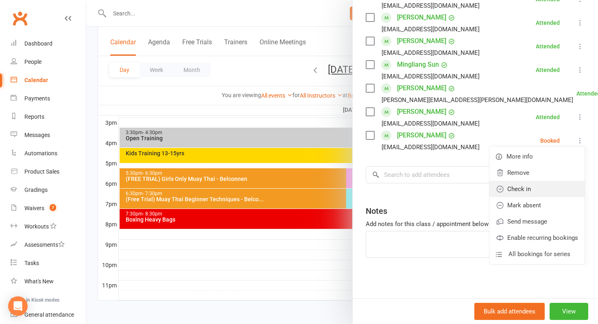
click at [551, 189] on link "Check in" at bounding box center [536, 189] width 95 height 16
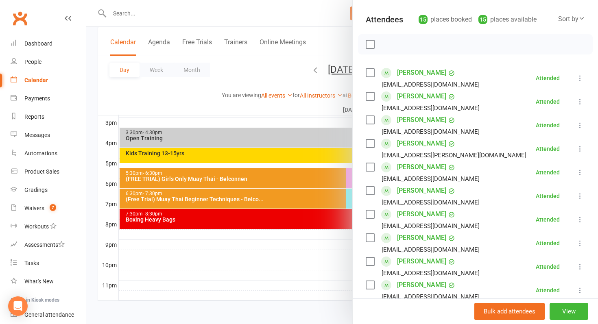
scroll to position [0, 0]
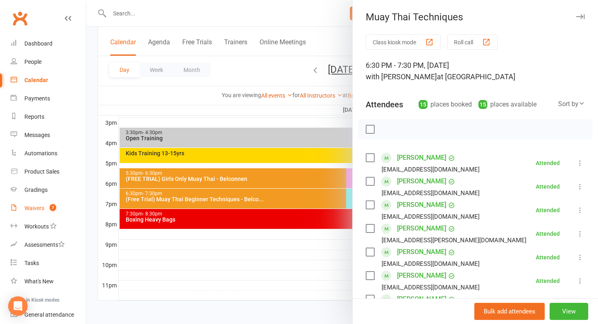
click at [20, 211] on link "Waivers 7" at bounding box center [48, 208] width 75 height 18
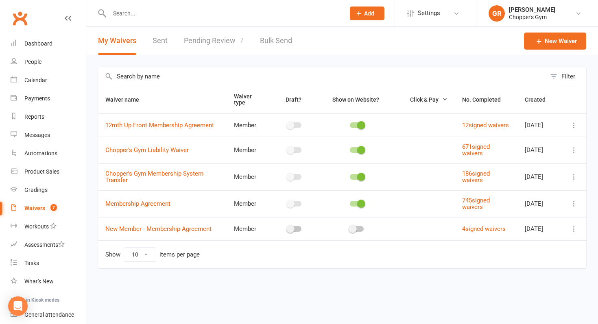
click at [209, 38] on link "Pending Review 7" at bounding box center [214, 41] width 60 height 28
select select "50"
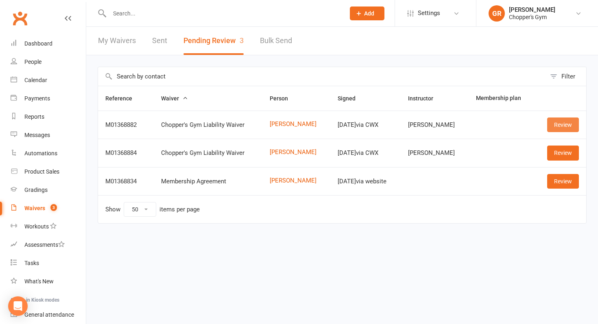
click at [564, 124] on link "Review" at bounding box center [563, 125] width 32 height 15
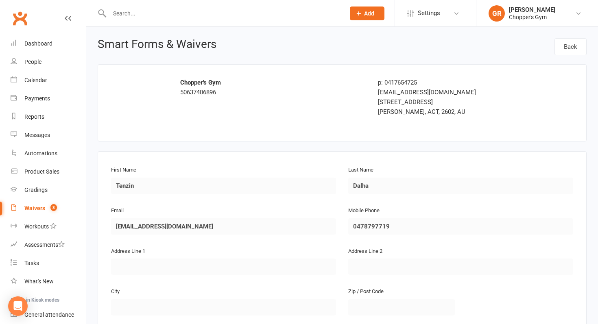
scroll to position [550, 0]
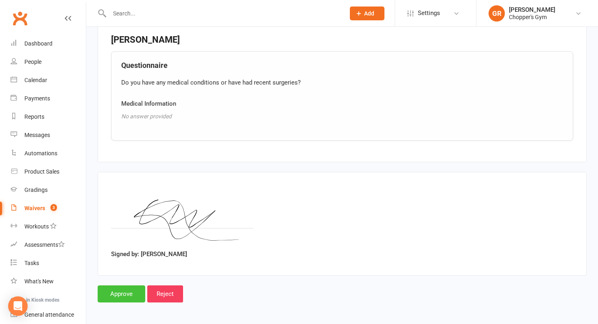
click at [127, 289] on input "Approve" at bounding box center [122, 294] width 48 height 17
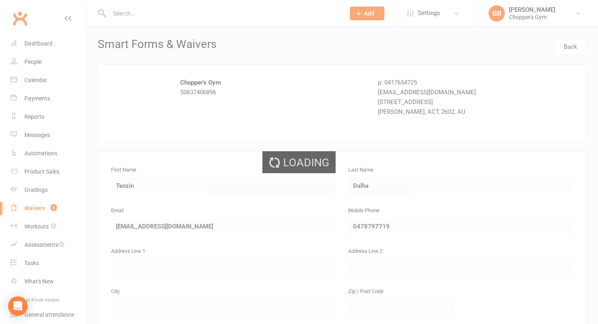
select select "50"
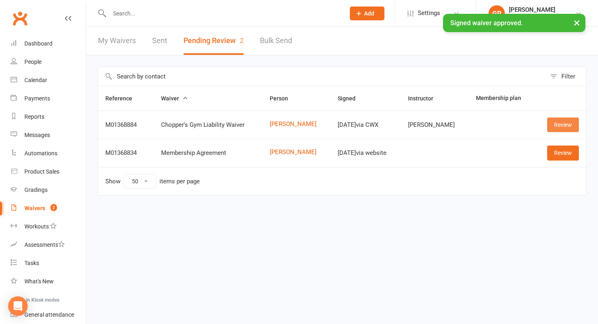
click at [560, 128] on link "Review" at bounding box center [563, 125] width 32 height 15
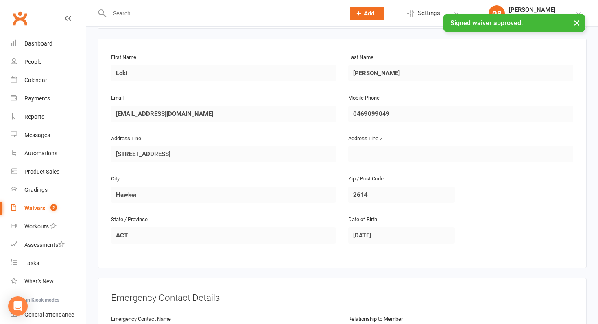
scroll to position [550, 0]
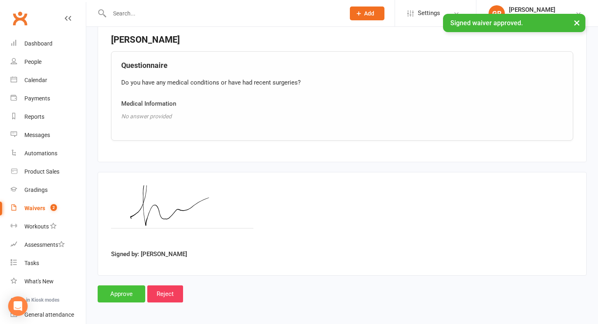
click at [112, 293] on input "Approve" at bounding box center [122, 294] width 48 height 17
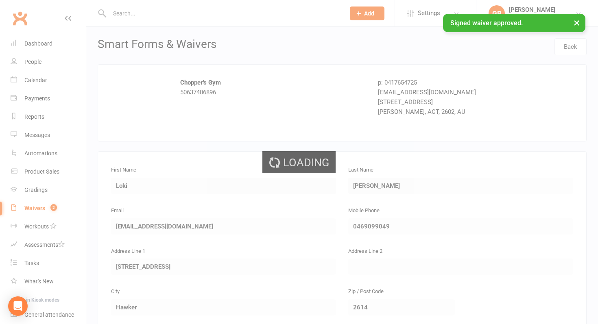
select select "50"
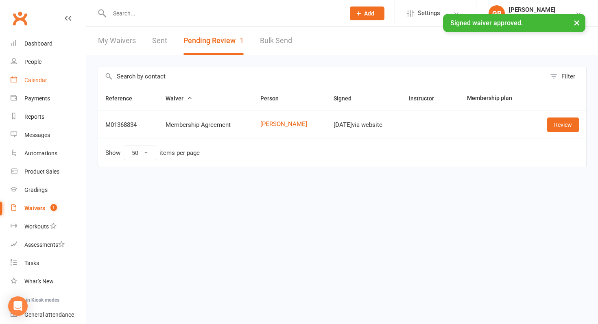
click at [44, 78] on div "Calendar" at bounding box center [35, 80] width 23 height 7
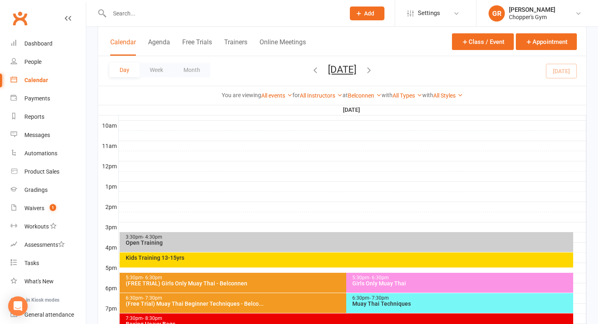
scroll to position [353, 0]
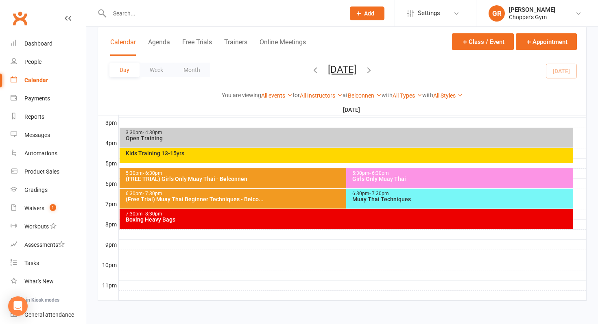
click at [380, 203] on div "6:30pm - 7:30pm Muay Thai Techniques" at bounding box center [459, 199] width 227 height 20
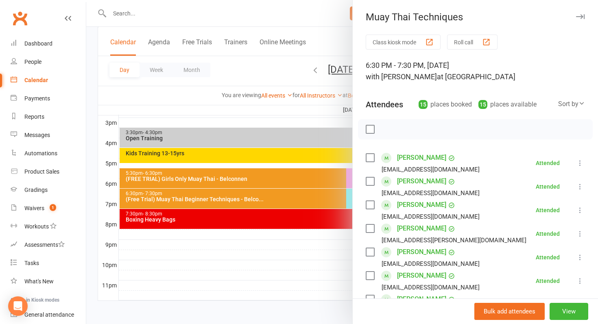
click at [331, 209] on div at bounding box center [342, 162] width 512 height 324
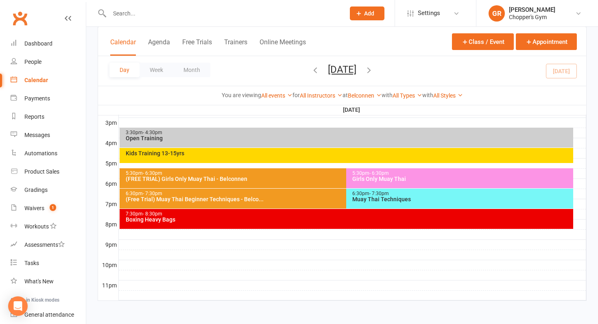
click at [330, 192] on div "6:30pm - 7:30pm" at bounding box center [344, 193] width 439 height 5
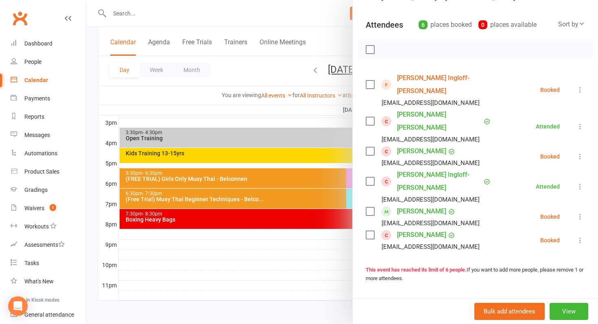
scroll to position [83, 0]
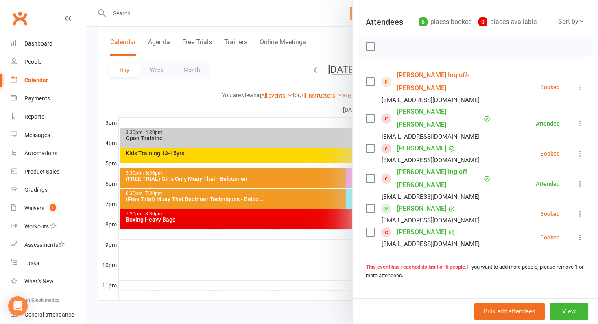
click at [578, 210] on icon at bounding box center [580, 214] width 8 height 8
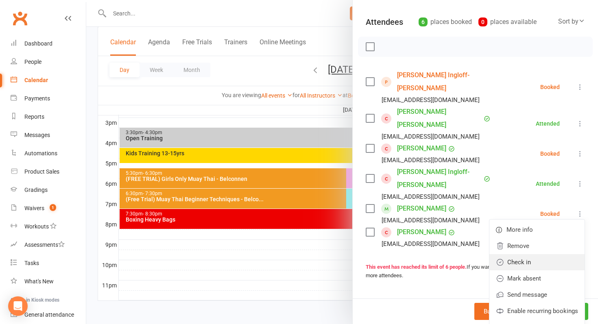
click at [567, 254] on link "Check in" at bounding box center [536, 262] width 95 height 16
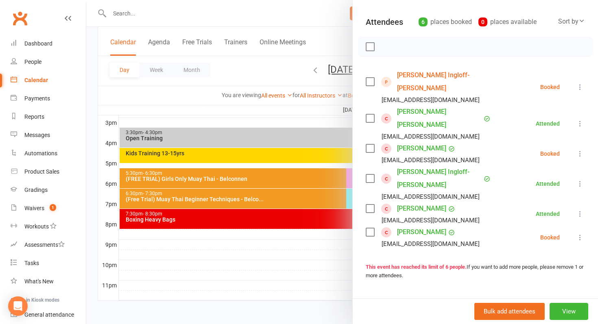
click at [582, 150] on icon at bounding box center [580, 154] width 8 height 8
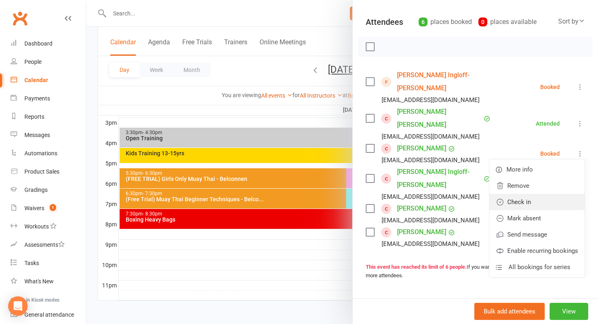
click at [564, 194] on link "Check in" at bounding box center [536, 202] width 95 height 16
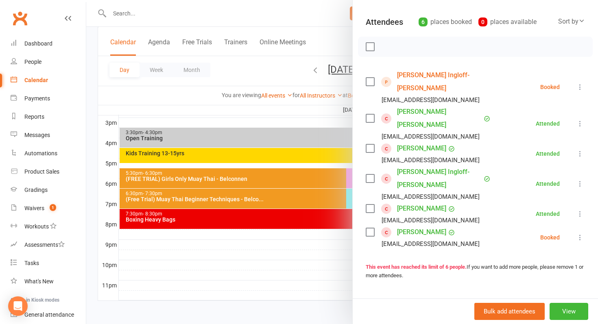
click at [246, 247] on div at bounding box center [342, 162] width 512 height 324
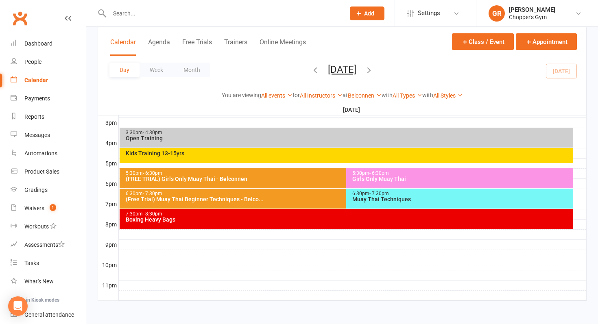
click at [337, 222] on div "7:30pm - 8:30pm Boxing Heavy Bags" at bounding box center [347, 219] width 454 height 20
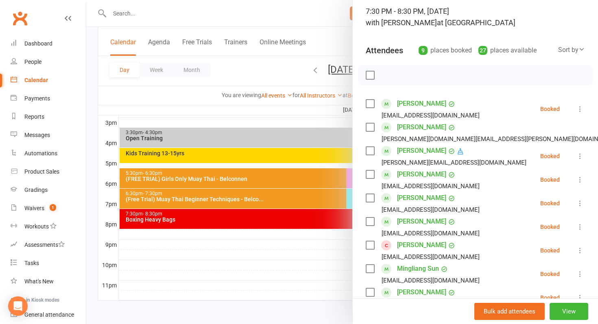
scroll to position [79, 0]
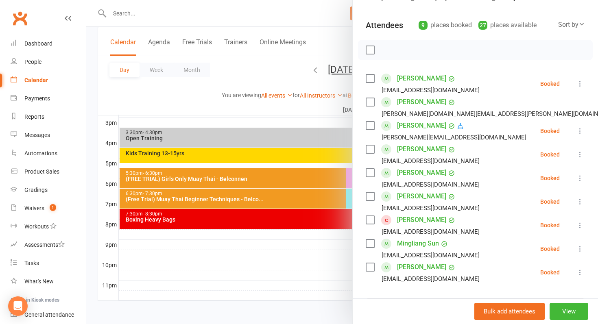
click at [579, 157] on icon at bounding box center [580, 155] width 8 height 8
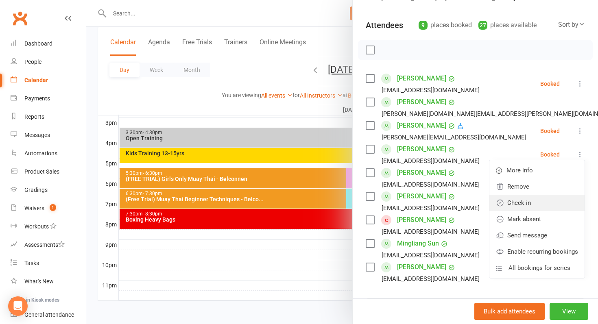
click at [567, 202] on link "Check in" at bounding box center [536, 203] width 95 height 16
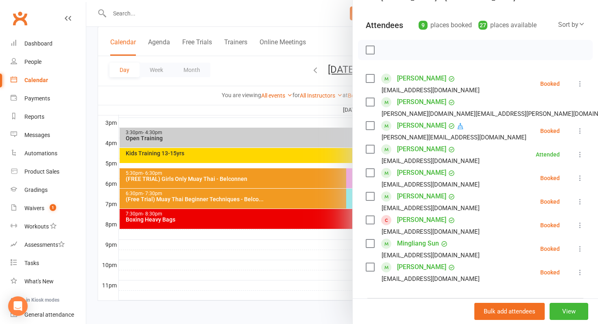
click at [582, 178] on icon at bounding box center [580, 178] width 8 height 8
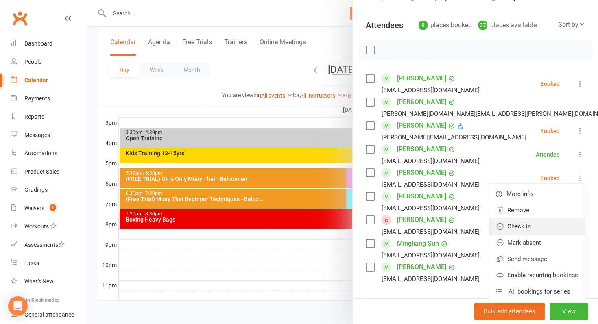
click at [549, 223] on link "Check in" at bounding box center [536, 226] width 95 height 16
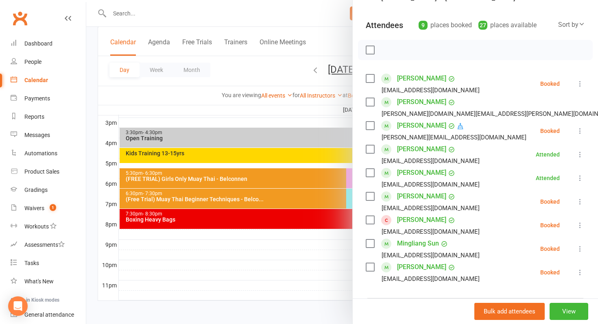
click at [580, 247] on icon at bounding box center [580, 249] width 8 height 8
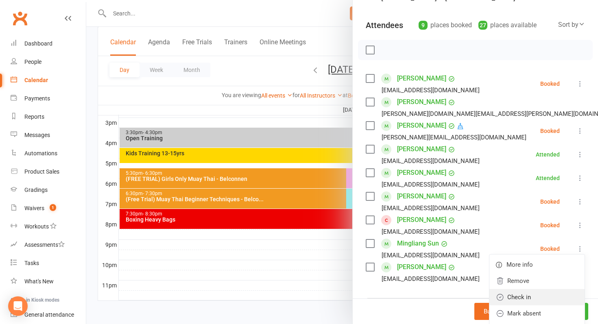
click at [558, 297] on link "Check in" at bounding box center [536, 297] width 95 height 16
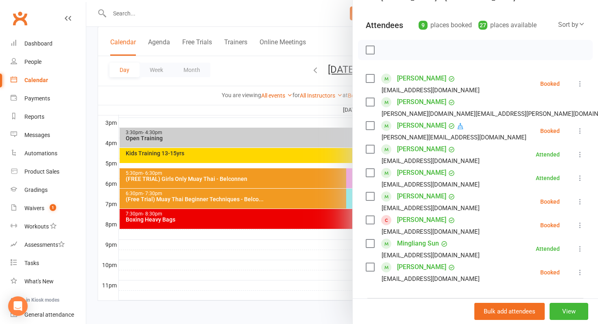
click at [345, 249] on div at bounding box center [342, 162] width 512 height 324
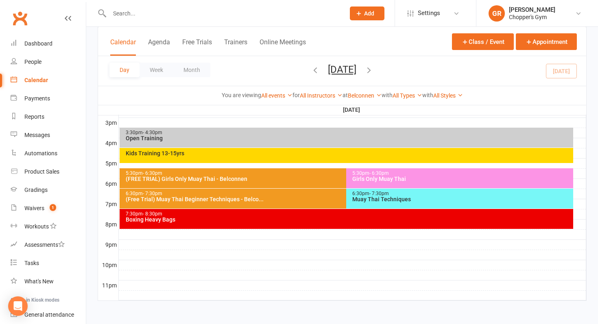
click at [408, 199] on div "Muay Thai Techniques" at bounding box center [462, 199] width 220 height 6
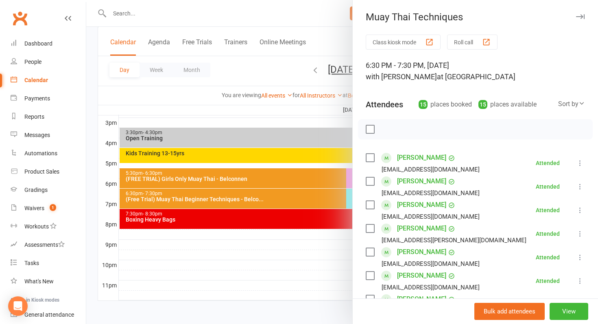
click at [316, 217] on div at bounding box center [342, 162] width 512 height 324
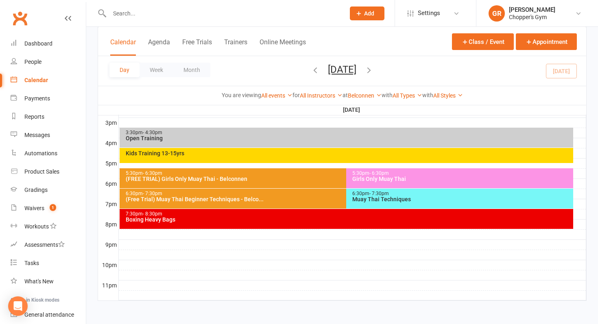
click at [316, 217] on div "Boxing Heavy Bags" at bounding box center [348, 220] width 447 height 6
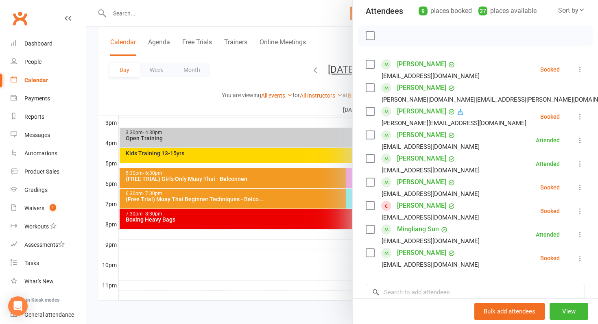
scroll to position [94, 0]
click at [580, 187] on icon at bounding box center [580, 187] width 8 height 8
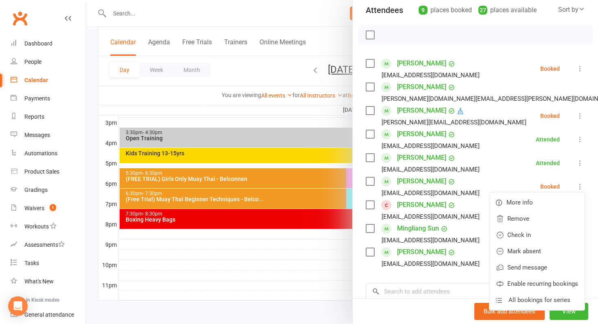
click at [221, 309] on div at bounding box center [342, 162] width 512 height 324
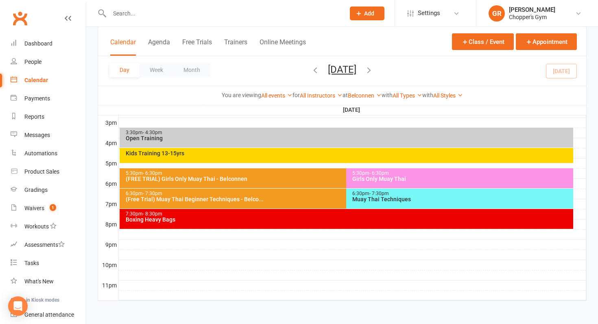
click at [412, 196] on div "6:30pm - 7:30pm" at bounding box center [462, 193] width 220 height 5
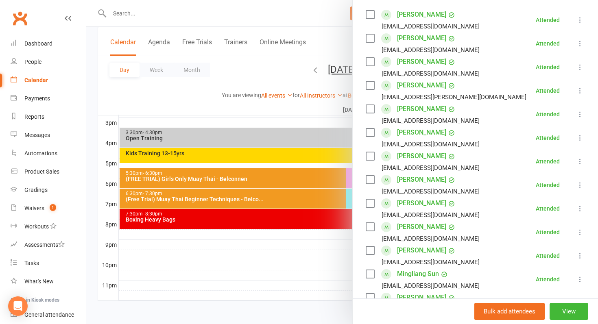
scroll to position [144, 0]
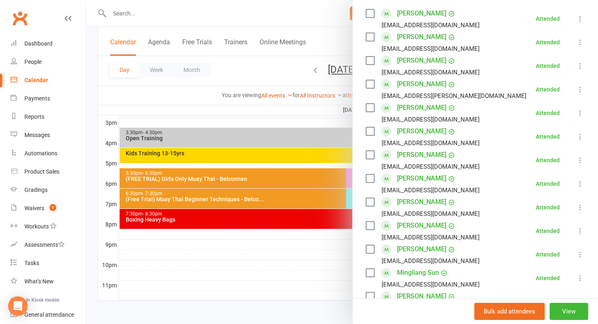
click at [270, 231] on div at bounding box center [342, 162] width 512 height 324
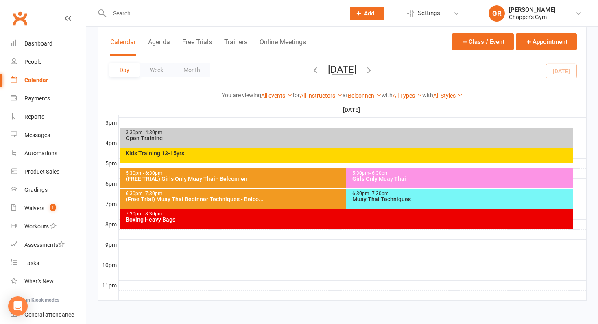
click at [281, 220] on div "Boxing Heavy Bags" at bounding box center [348, 220] width 447 height 6
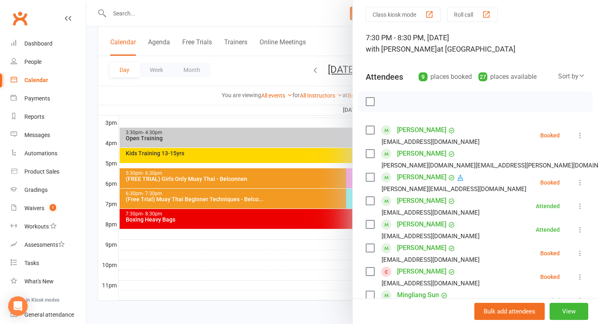
scroll to position [33, 0]
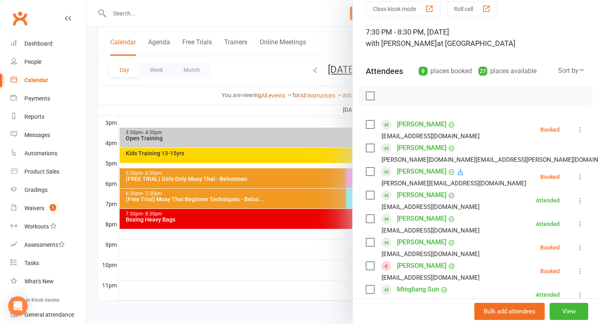
click at [578, 248] on icon at bounding box center [580, 248] width 8 height 8
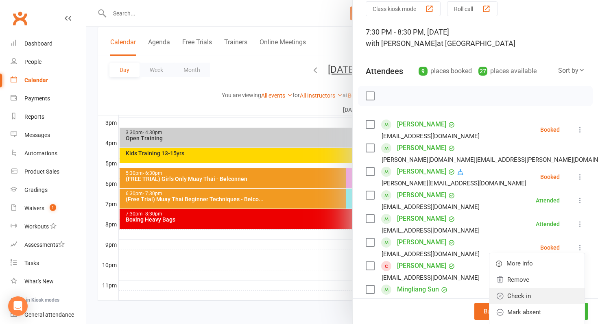
click at [561, 298] on link "Check in" at bounding box center [536, 296] width 95 height 16
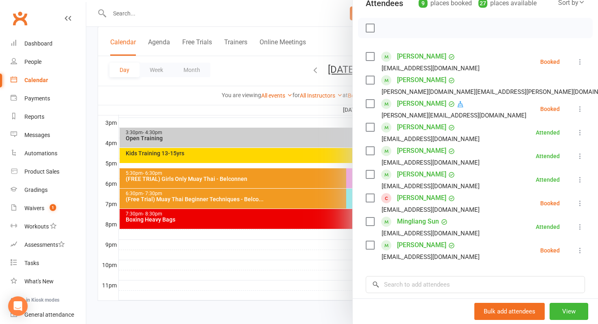
scroll to position [103, 0]
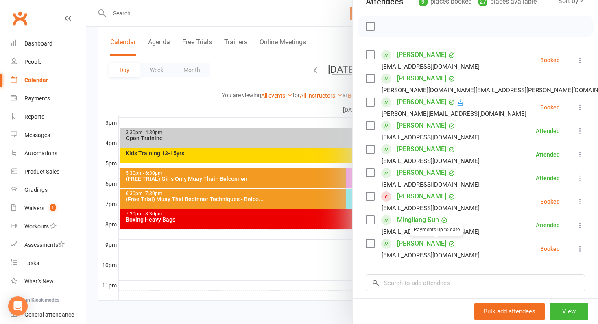
click at [321, 254] on div at bounding box center [342, 162] width 512 height 324
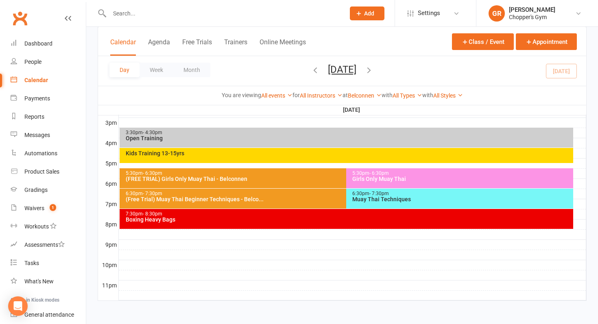
click at [318, 201] on div "(Free Trial) Muay Thai Beginner Techniques - Belco..." at bounding box center [344, 199] width 439 height 6
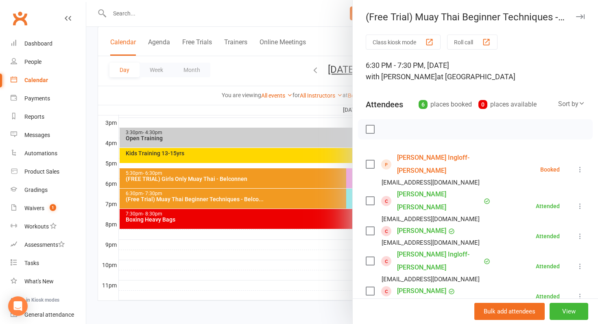
click at [319, 220] on div at bounding box center [342, 162] width 512 height 324
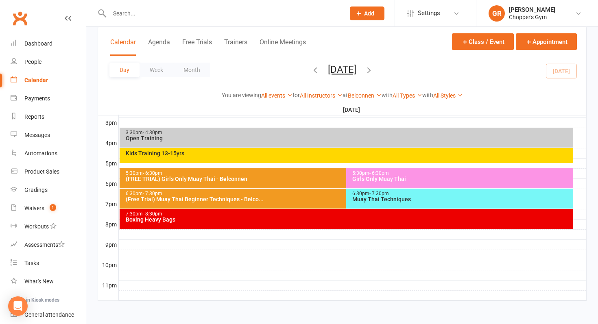
click at [387, 189] on div "6:30pm - 7:30pm Muay Thai Techniques" at bounding box center [459, 199] width 227 height 20
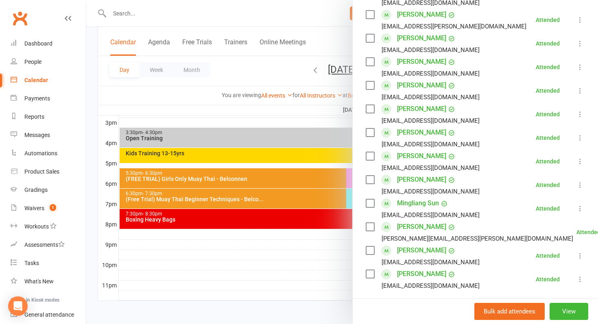
scroll to position [203, 0]
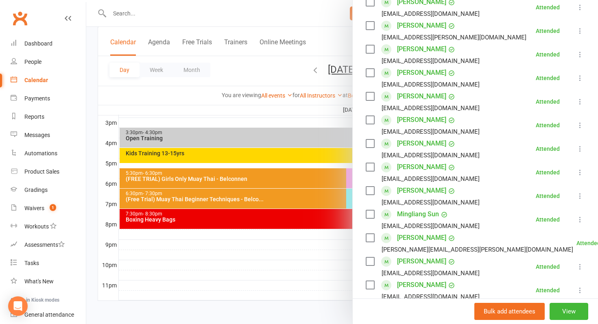
click at [316, 268] on div at bounding box center [342, 162] width 512 height 324
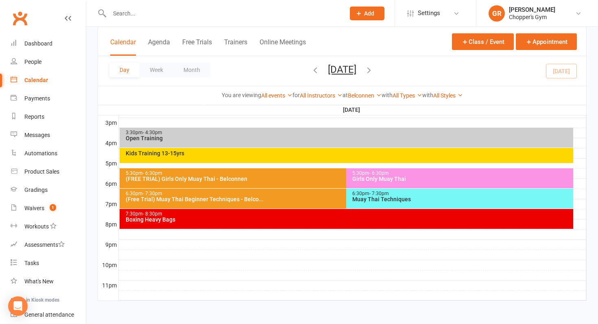
click at [318, 253] on div at bounding box center [352, 255] width 467 height 10
